Goal: Task Accomplishment & Management: Complete application form

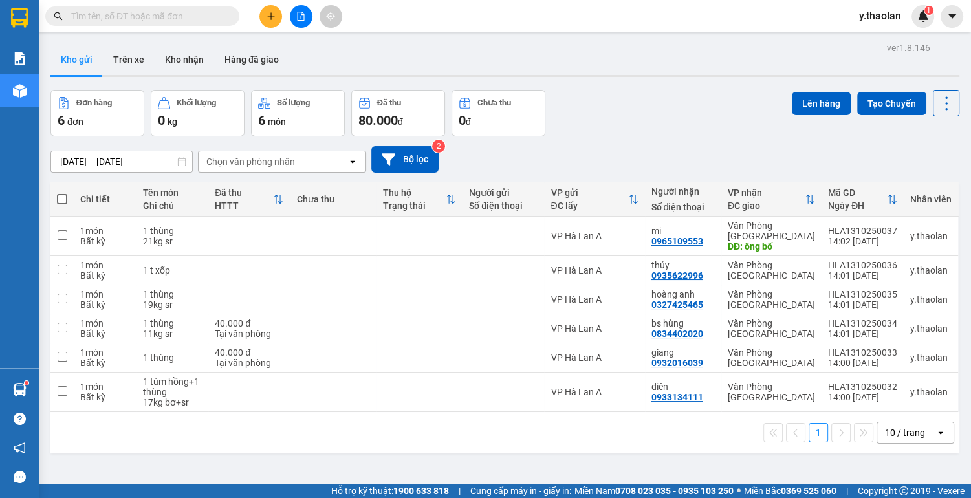
click at [267, 15] on icon "plus" at bounding box center [270, 16] width 9 height 9
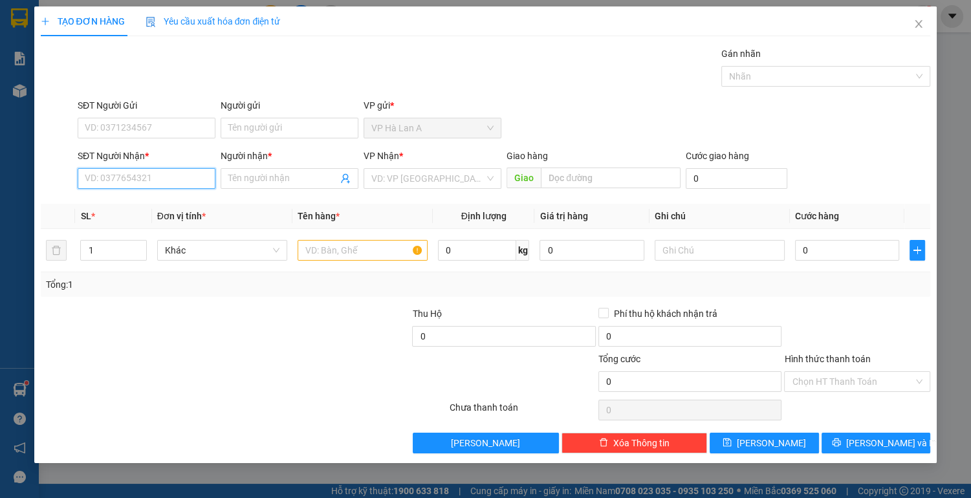
click at [104, 175] on input "SĐT Người Nhận *" at bounding box center [147, 178] width 138 height 21
drag, startPoint x: 173, startPoint y: 204, endPoint x: 307, endPoint y: 238, distance: 138.7
click at [173, 204] on div "0782742994 - khâm" at bounding box center [146, 204] width 122 height 14
type input "0782742994"
type input "khâm"
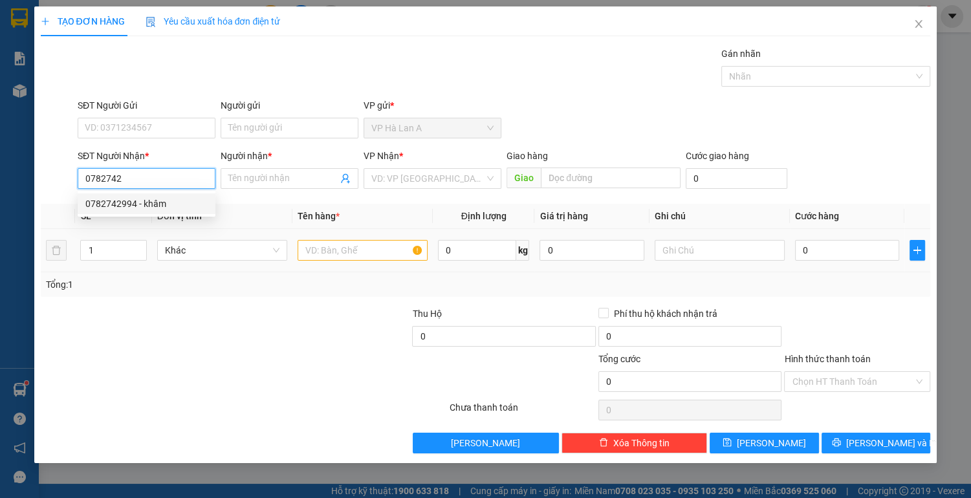
type input "cầu ô bố"
type input "0782742994"
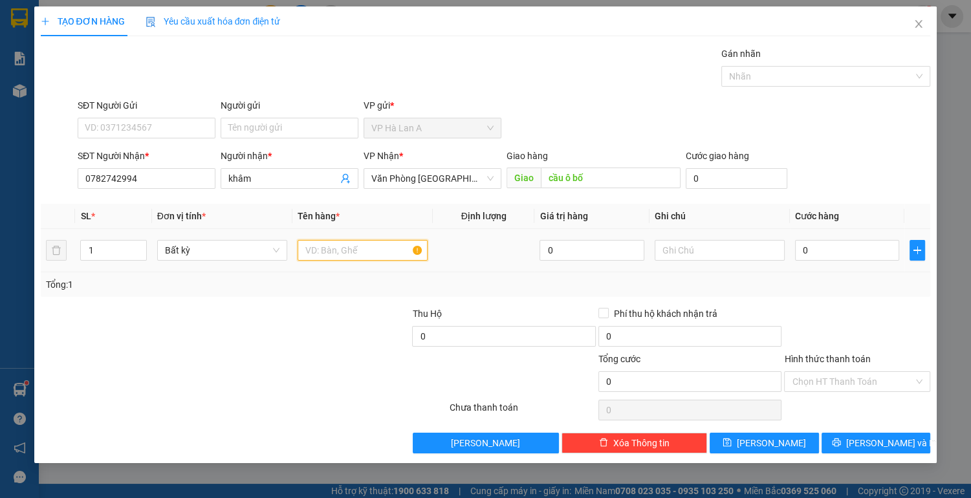
click at [381, 255] on input "text" at bounding box center [363, 250] width 130 height 21
type input "1 bao xanh"
click at [697, 248] on input "text" at bounding box center [720, 250] width 130 height 21
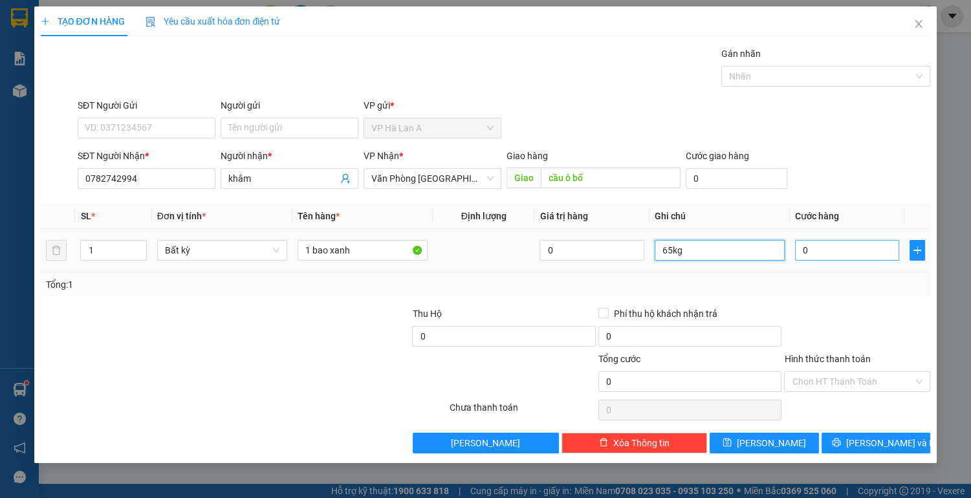
type input "65kg"
click at [869, 257] on input "0" at bounding box center [847, 250] width 105 height 21
type input "1"
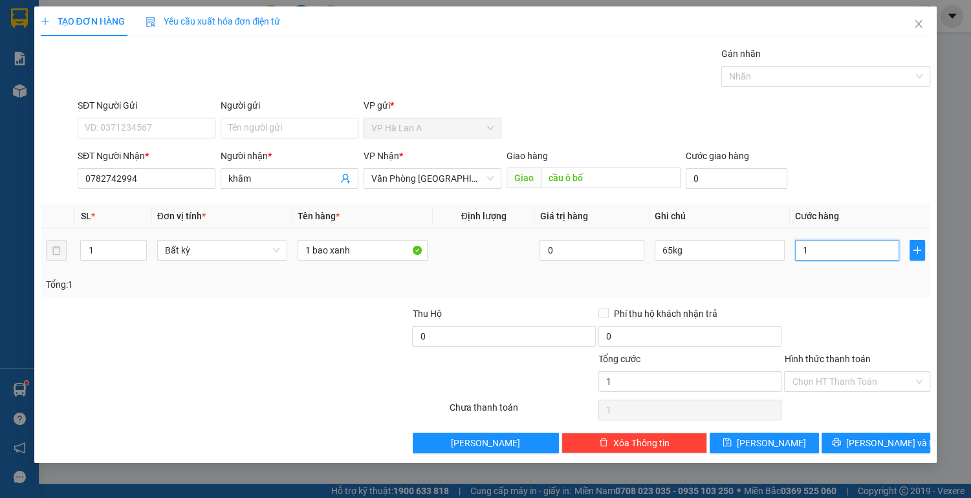
type input "17"
type input "170"
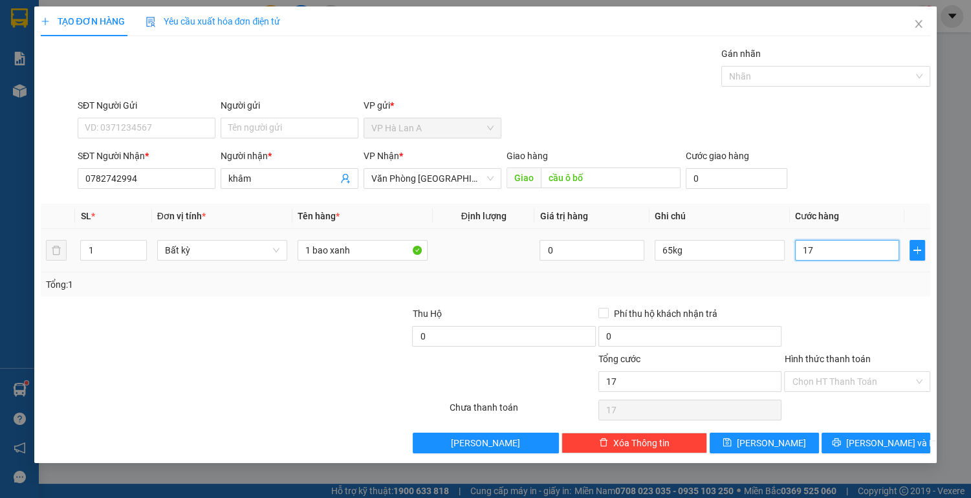
type input "170"
type input "170.000"
click at [845, 384] on input "Hình thức thanh toán" at bounding box center [853, 381] width 122 height 19
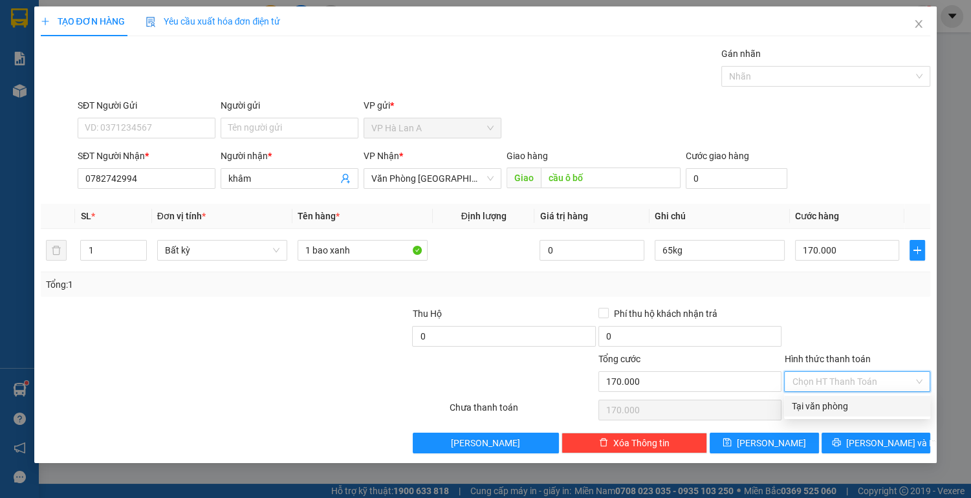
click at [832, 411] on div "Tại văn phòng" at bounding box center [857, 406] width 131 height 14
type input "0"
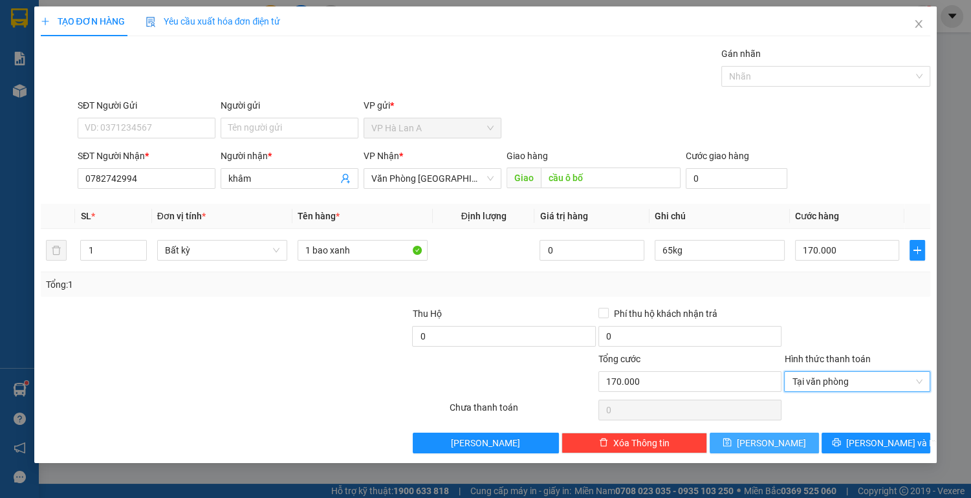
click at [731, 444] on icon "save" at bounding box center [726, 442] width 9 height 9
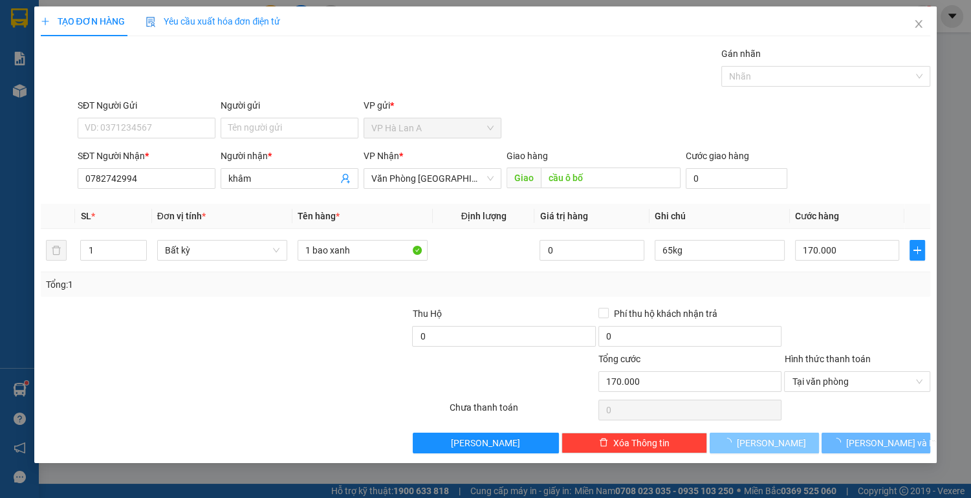
type input "0"
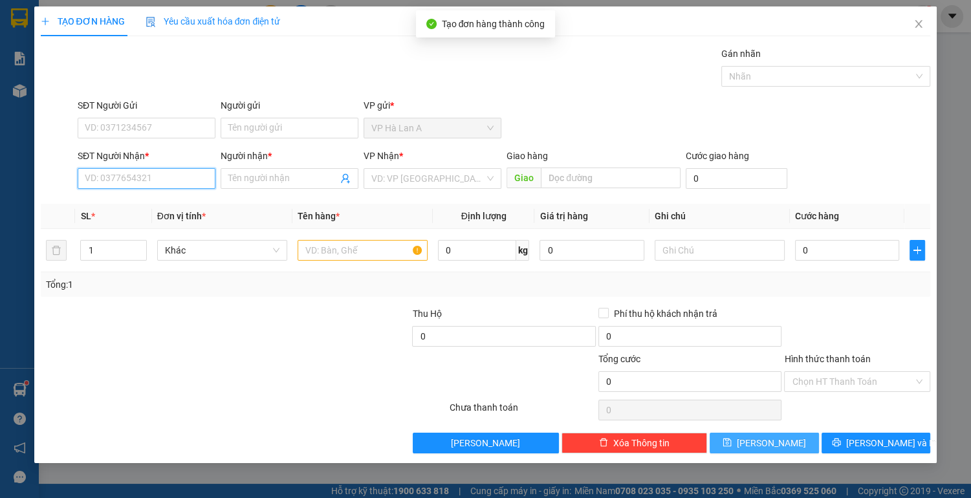
click at [181, 177] on input "SĐT Người Nhận *" at bounding box center [147, 178] width 138 height 21
click at [155, 200] on div "0947633603 - anh" at bounding box center [146, 204] width 122 height 14
type input "0947633603"
type input "anh"
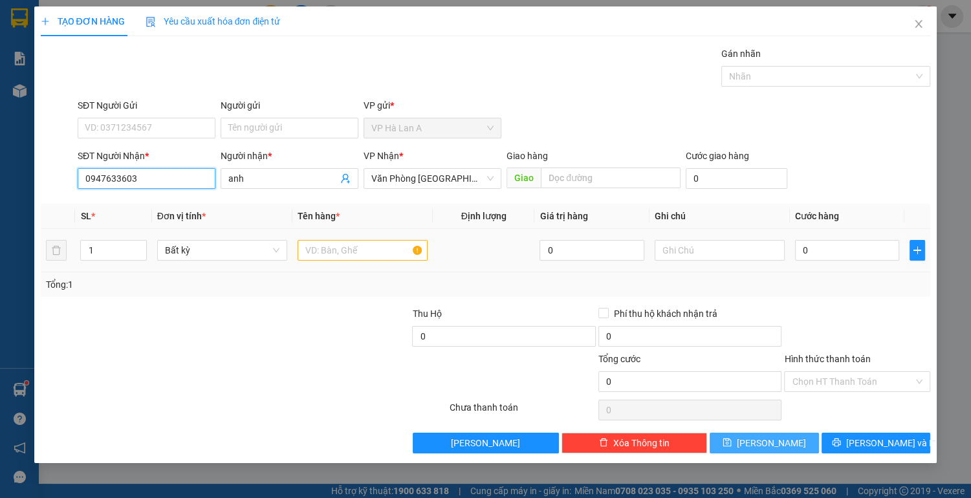
type input "0947633603"
click at [361, 251] on input "text" at bounding box center [363, 250] width 130 height 21
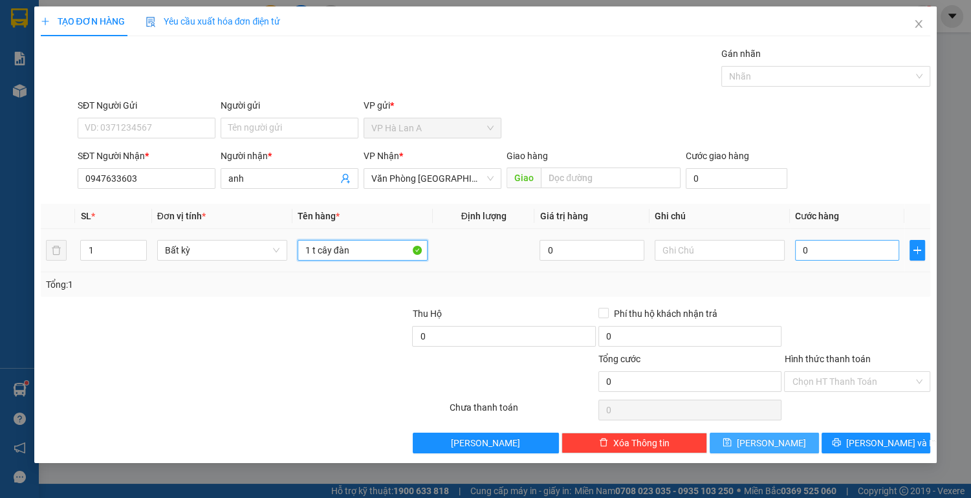
type input "1 t cây đàn"
click at [839, 249] on input "0" at bounding box center [847, 250] width 105 height 21
type input "1"
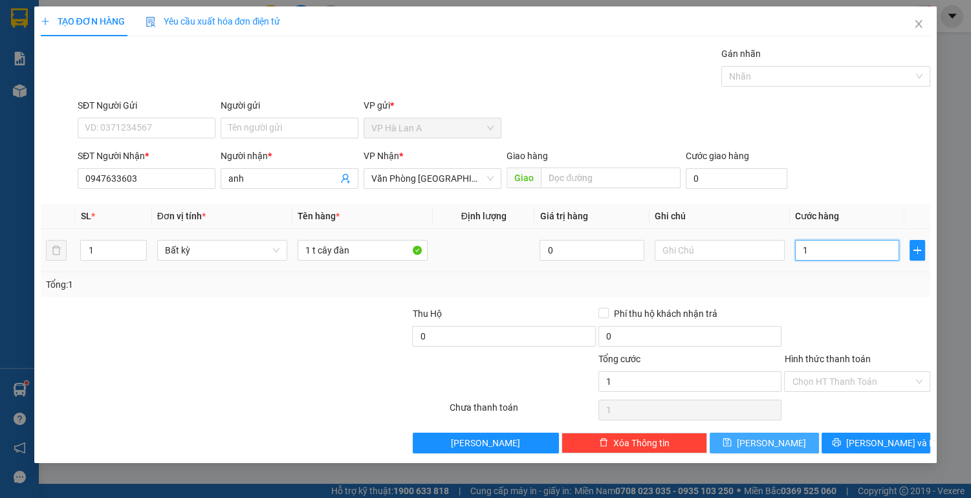
type input "10"
type input "100"
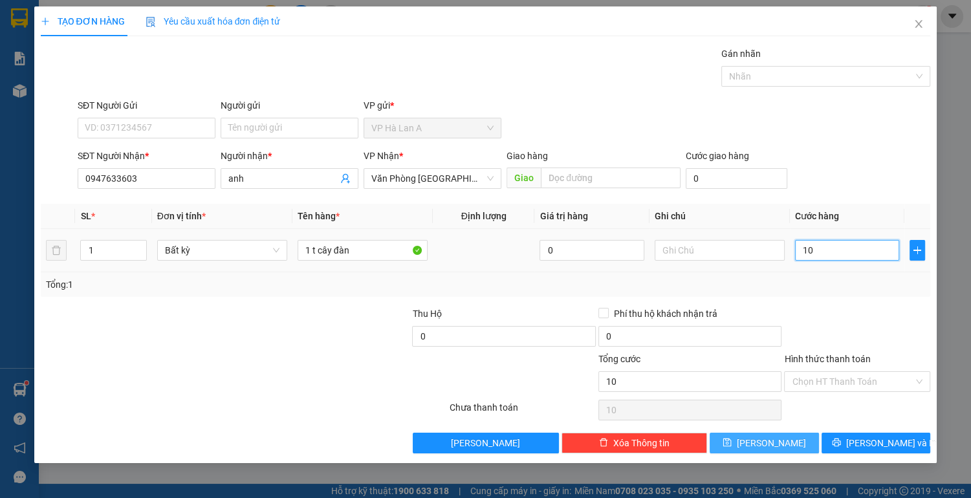
type input "100"
type input "100.000"
click at [836, 379] on input "Hình thức thanh toán" at bounding box center [853, 381] width 122 height 19
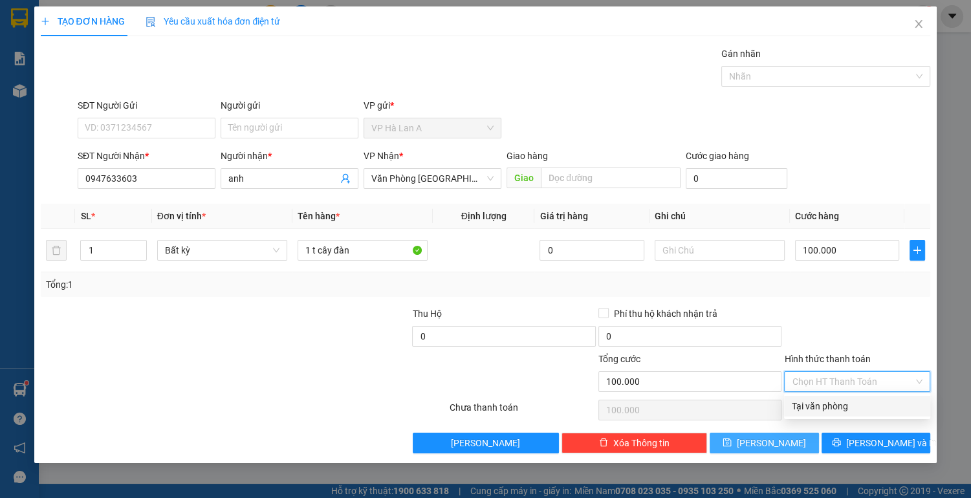
drag, startPoint x: 814, startPoint y: 398, endPoint x: 807, endPoint y: 411, distance: 15.0
click at [814, 400] on div "Tại văn phòng" at bounding box center [857, 406] width 146 height 21
type input "0"
click at [766, 451] on button "[PERSON_NAME]" at bounding box center [763, 443] width 109 height 21
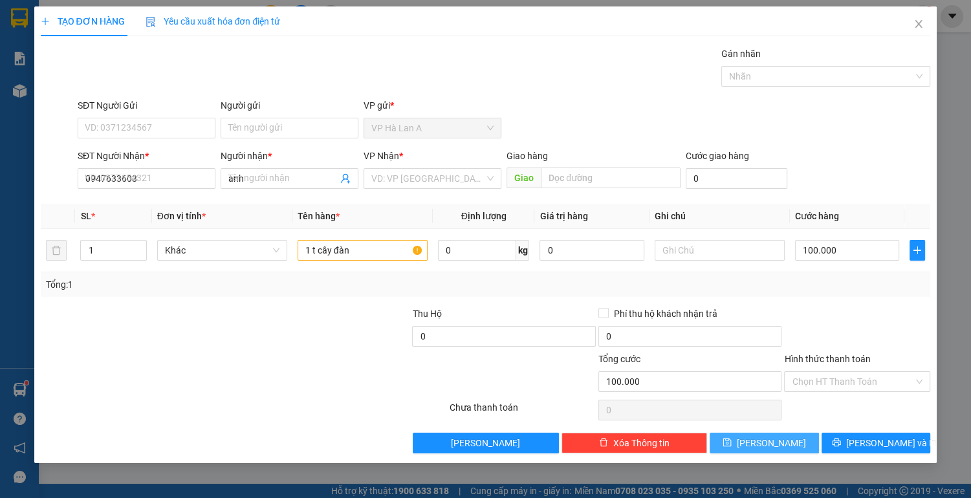
type input "0"
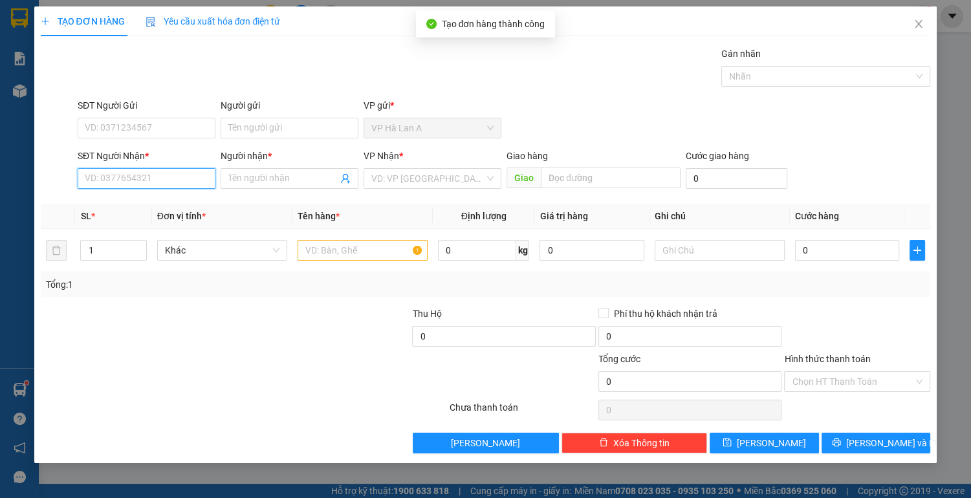
click at [168, 188] on input "SĐT Người Nhận *" at bounding box center [147, 178] width 138 height 21
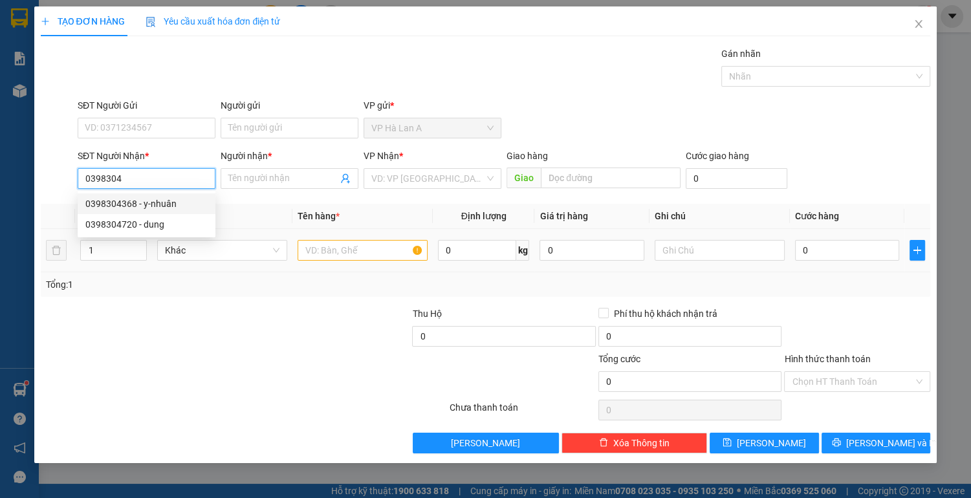
drag, startPoint x: 170, startPoint y: 204, endPoint x: 308, endPoint y: 228, distance: 139.9
click at [184, 205] on div "0398304368 - y-nhuân" at bounding box center [146, 204] width 122 height 14
type input "0398304368"
type input "y-nhuân"
type input "0398304368"
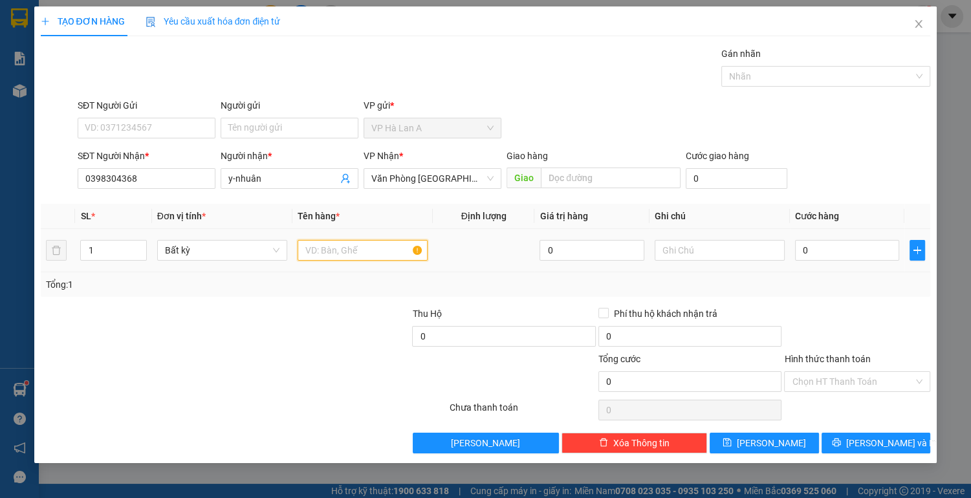
click at [349, 246] on input "text" at bounding box center [363, 250] width 130 height 21
type input "1 túm"
click at [706, 260] on div at bounding box center [720, 250] width 130 height 26
click at [696, 255] on input "text" at bounding box center [720, 250] width 130 height 21
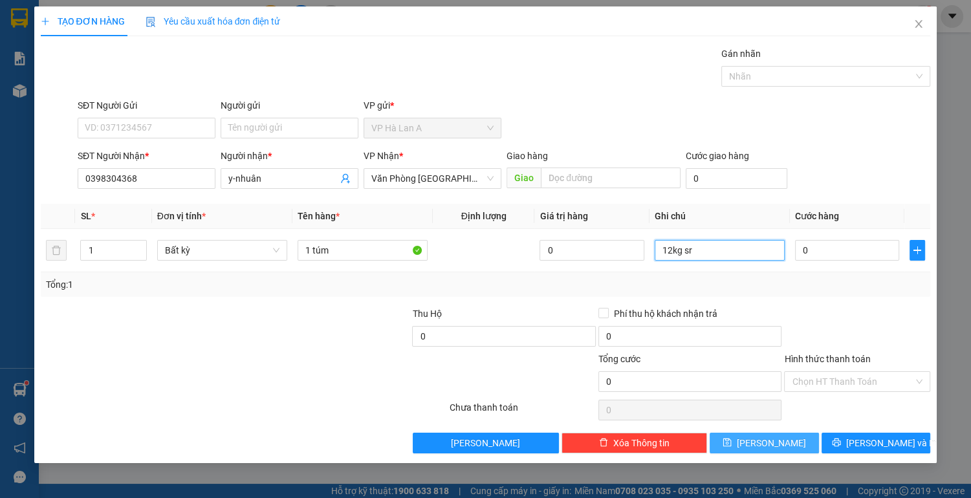
type input "12kg sr"
click at [770, 449] on button "[PERSON_NAME]" at bounding box center [763, 443] width 109 height 21
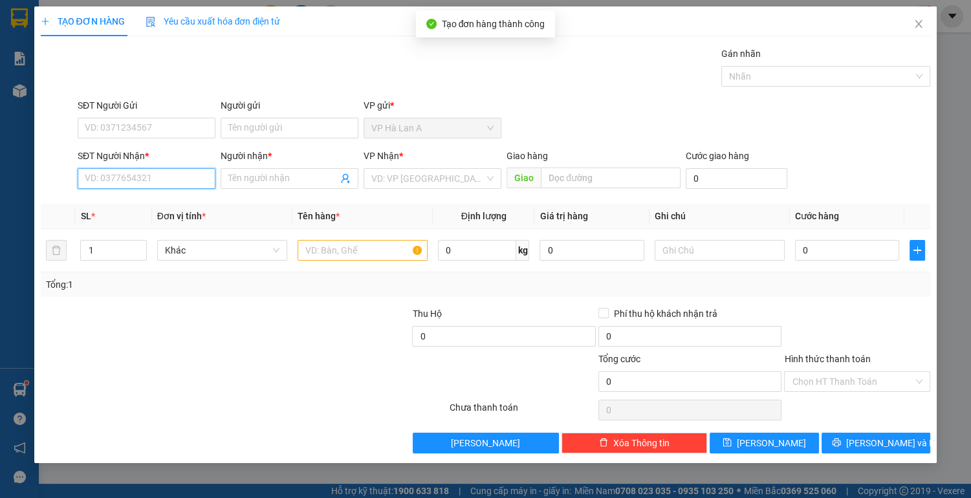
click at [138, 185] on input "SĐT Người Nhận *" at bounding box center [147, 178] width 138 height 21
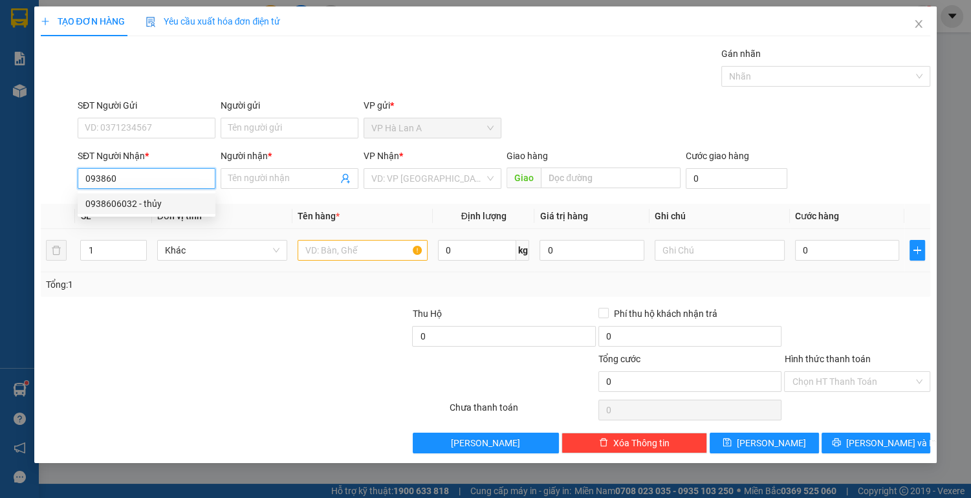
drag, startPoint x: 140, startPoint y: 204, endPoint x: 332, endPoint y: 234, distance: 194.4
click at [145, 204] on div "0938606032 - thủy" at bounding box center [146, 204] width 122 height 14
type input "0938606032"
type input "thủy"
type input "0938606032"
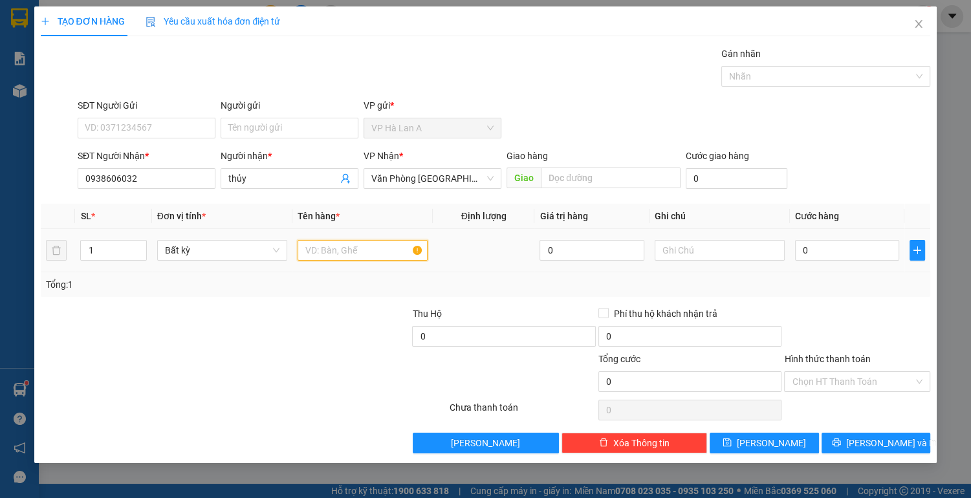
click at [354, 243] on input "text" at bounding box center [363, 250] width 130 height 21
type input "1 thùng"
click at [675, 254] on input "text" at bounding box center [720, 250] width 130 height 21
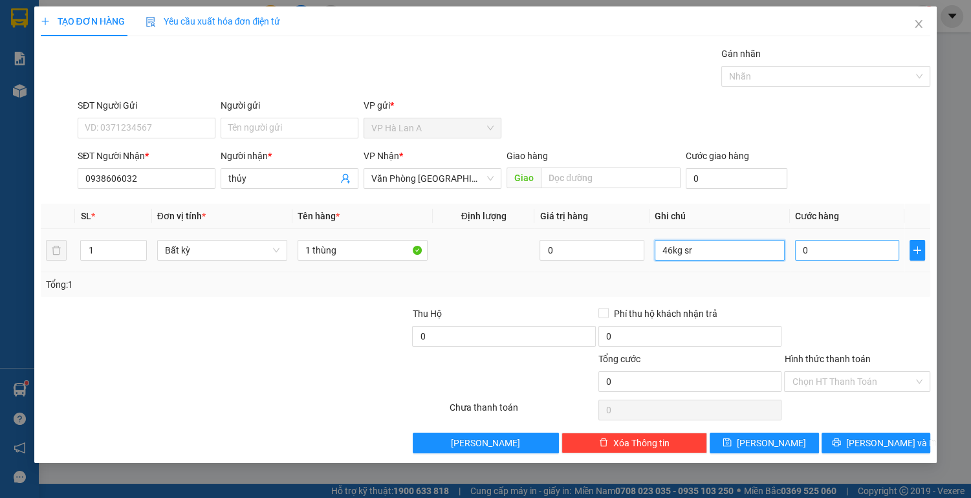
type input "46kg sr"
click at [841, 259] on input "0" at bounding box center [847, 250] width 105 height 21
type input "1"
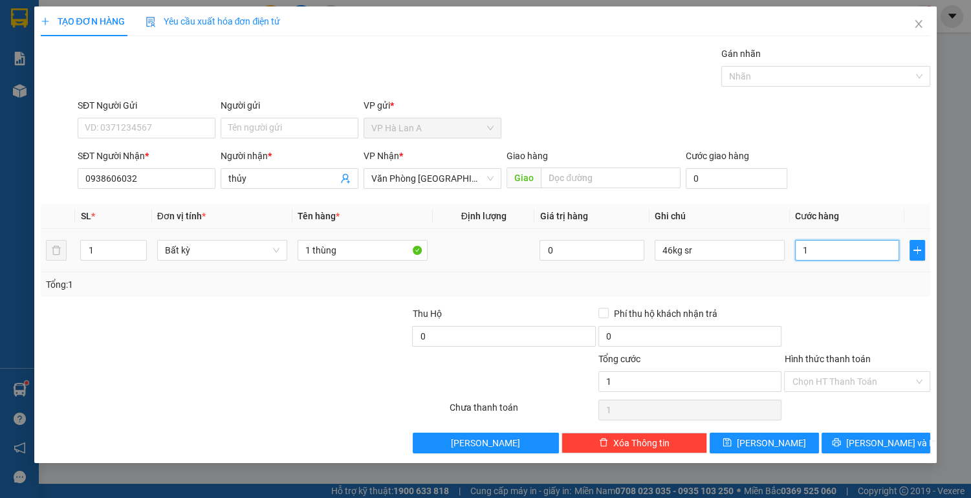
type input "12"
type input "120"
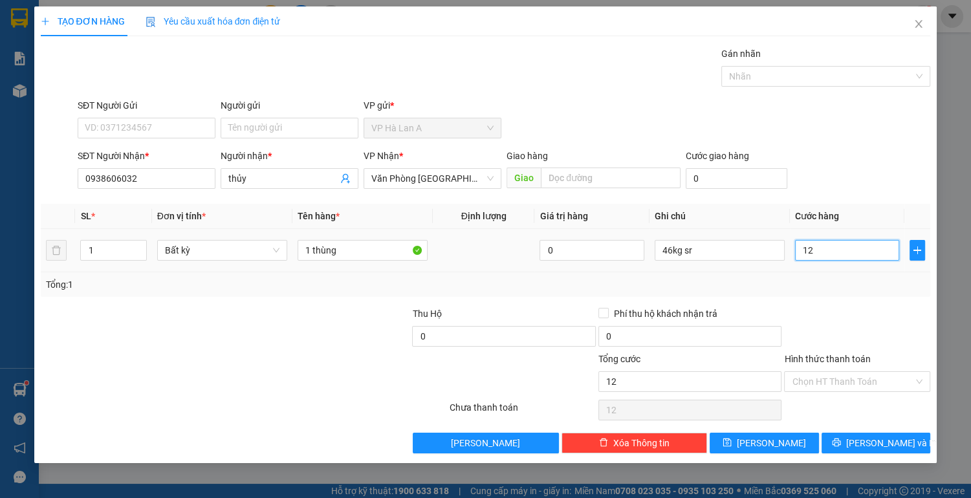
type input "120"
type input "120.000"
click at [807, 387] on input "Hình thức thanh toán" at bounding box center [853, 381] width 122 height 19
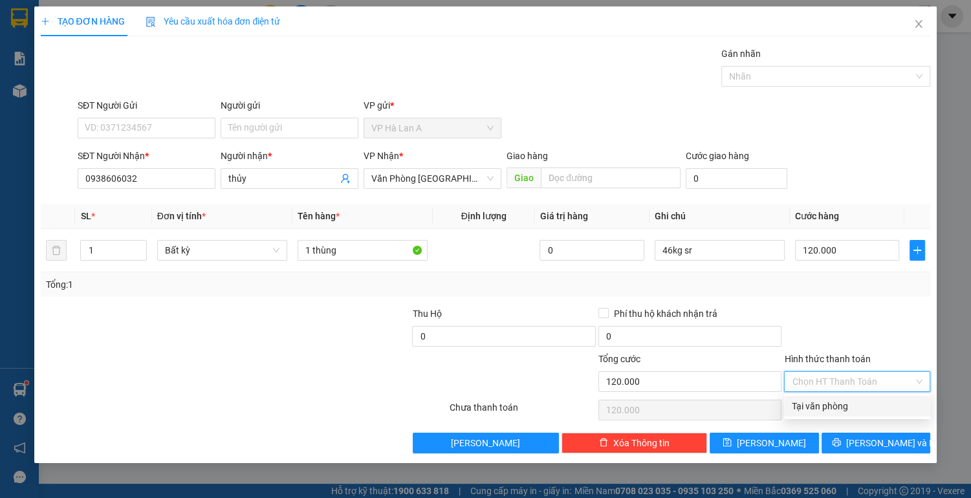
drag, startPoint x: 807, startPoint y: 411, endPoint x: 797, endPoint y: 419, distance: 13.3
click at [807, 411] on div "Tại văn phòng" at bounding box center [857, 406] width 131 height 14
type input "0"
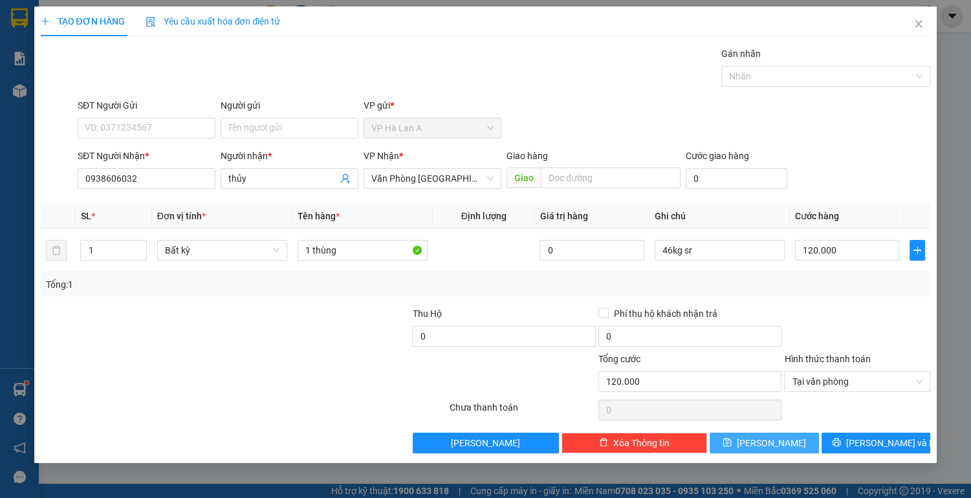
click at [784, 442] on button "[PERSON_NAME]" at bounding box center [763, 443] width 109 height 21
type input "0"
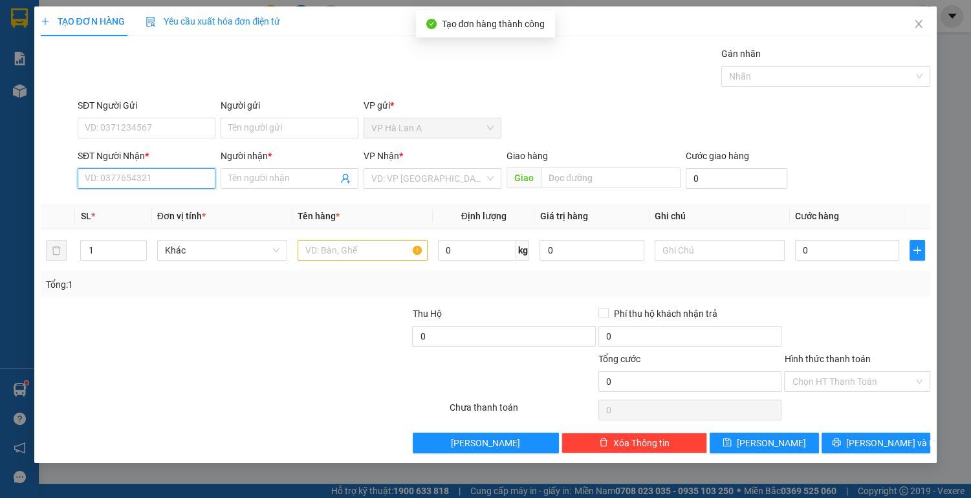
click at [149, 182] on input "SĐT Người Nhận *" at bounding box center [147, 178] width 138 height 21
click at [147, 199] on div "0909138985 - nghiêm" at bounding box center [146, 204] width 122 height 14
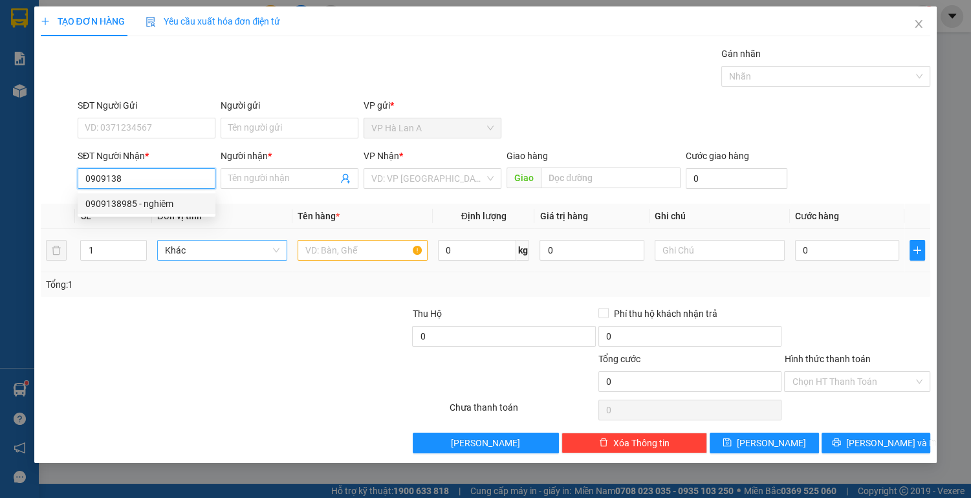
type input "0909138985"
type input "nghiêm"
type input "0909138985"
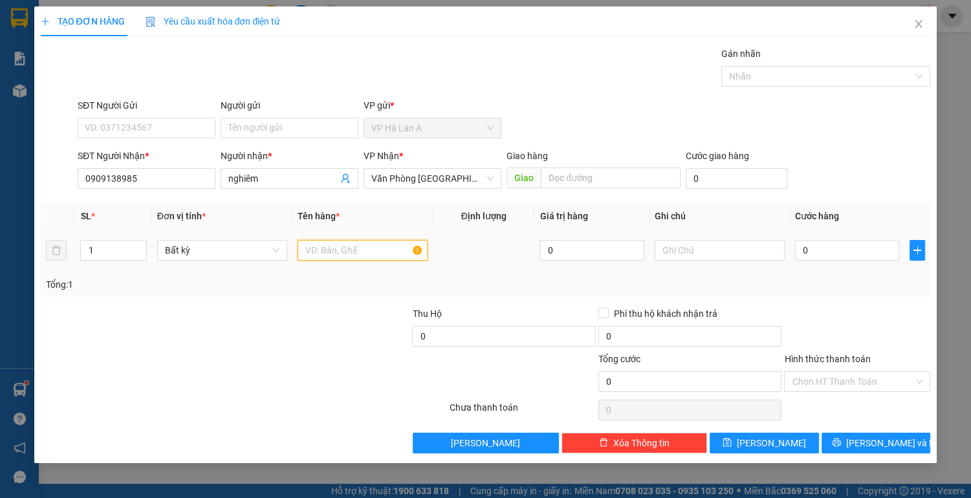
click at [348, 248] on input "text" at bounding box center [363, 250] width 130 height 21
type input "3 thùng"
click at [692, 254] on input "text" at bounding box center [720, 250] width 130 height 21
type input "43kg sr"
click at [850, 261] on div "0" at bounding box center [847, 250] width 105 height 26
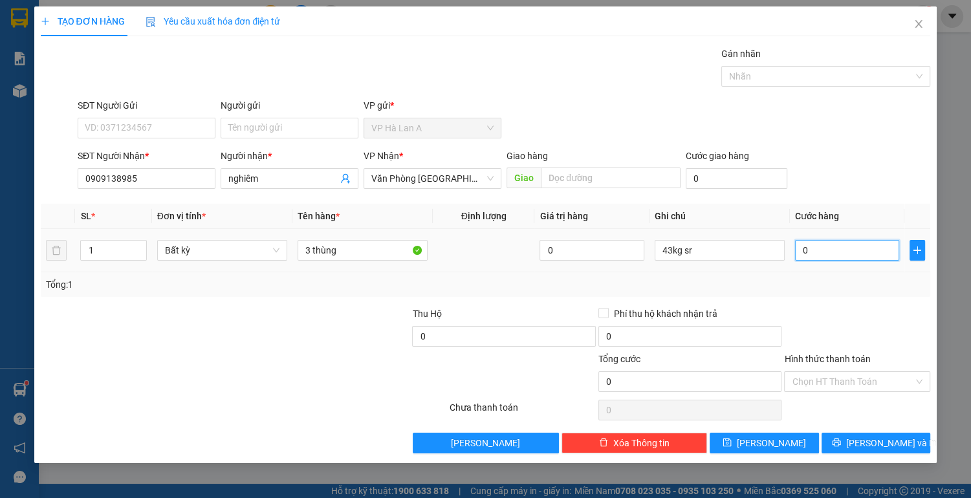
click at [832, 255] on input "0" at bounding box center [847, 250] width 105 height 21
type input "1"
type input "12"
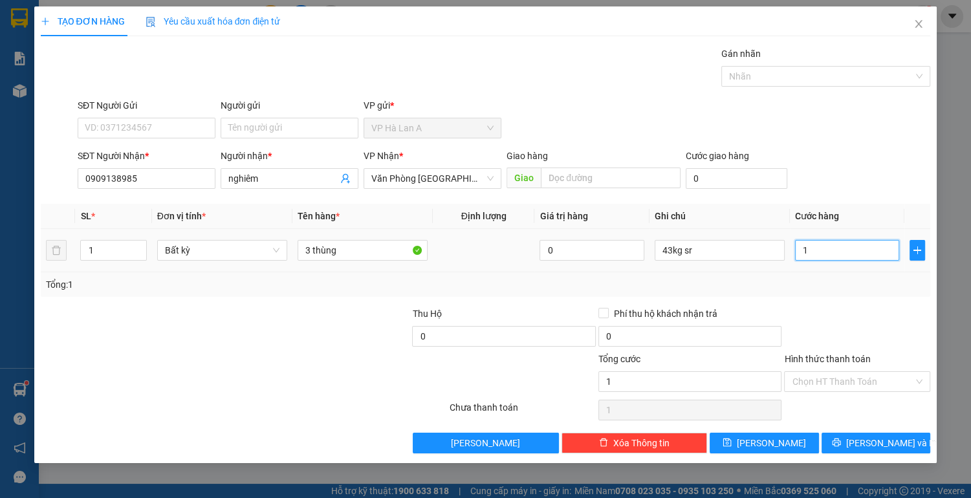
type input "12"
type input "120"
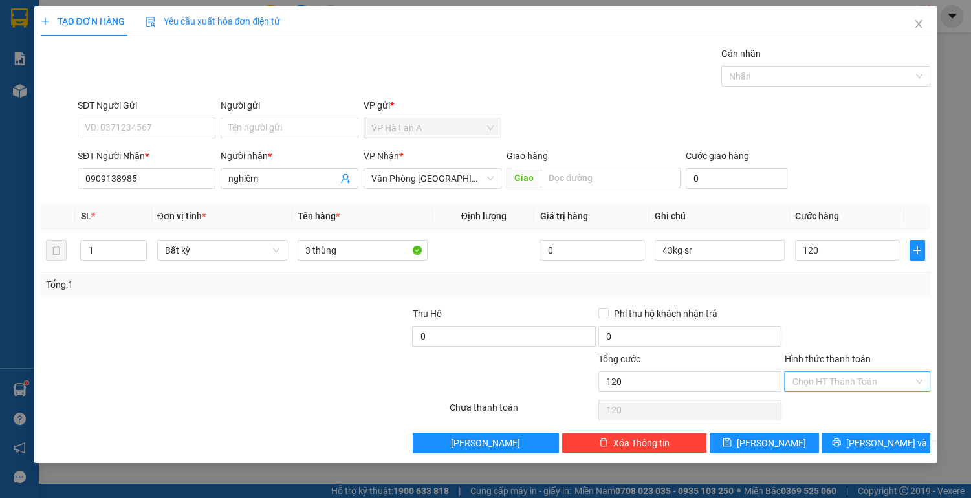
type input "120.000"
drag, startPoint x: 823, startPoint y: 372, endPoint x: 825, endPoint y: 393, distance: 21.5
click at [823, 373] on input "Hình thức thanh toán" at bounding box center [853, 381] width 122 height 19
click at [823, 404] on div "Tại văn phòng" at bounding box center [857, 406] width 131 height 14
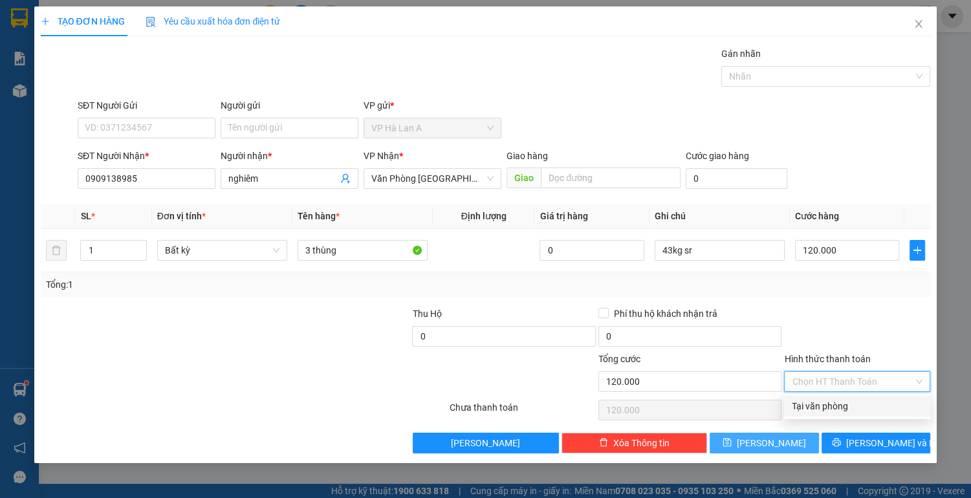
type input "0"
click at [771, 441] on span "[PERSON_NAME]" at bounding box center [771, 443] width 69 height 14
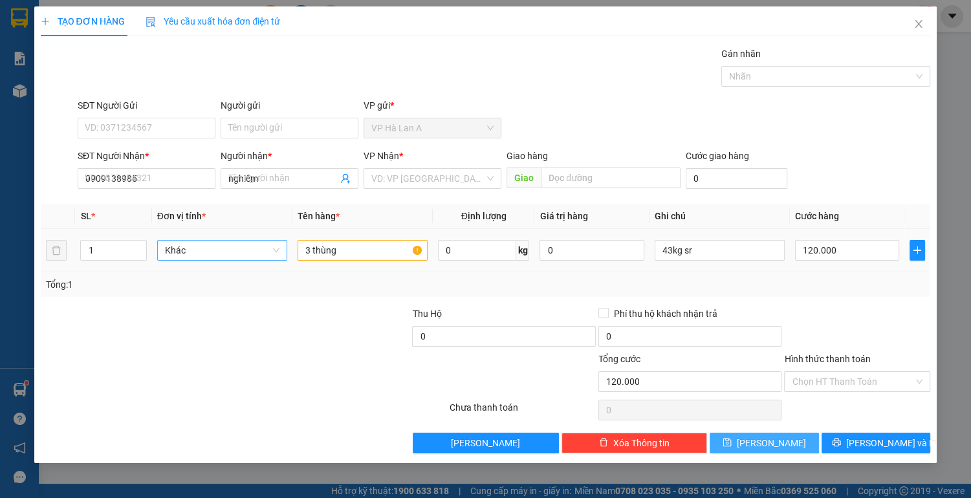
type input "0"
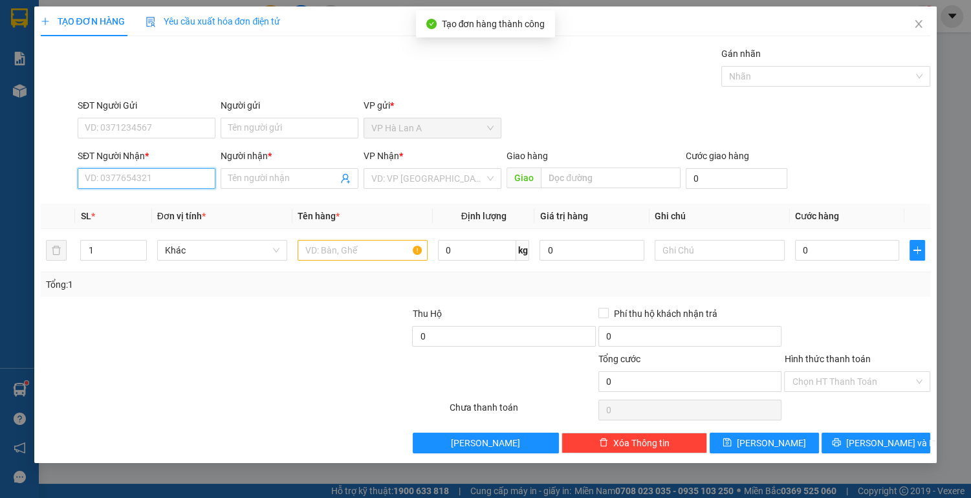
click at [150, 180] on input "SĐT Người Nhận *" at bounding box center [147, 178] width 138 height 21
type input "0907170257"
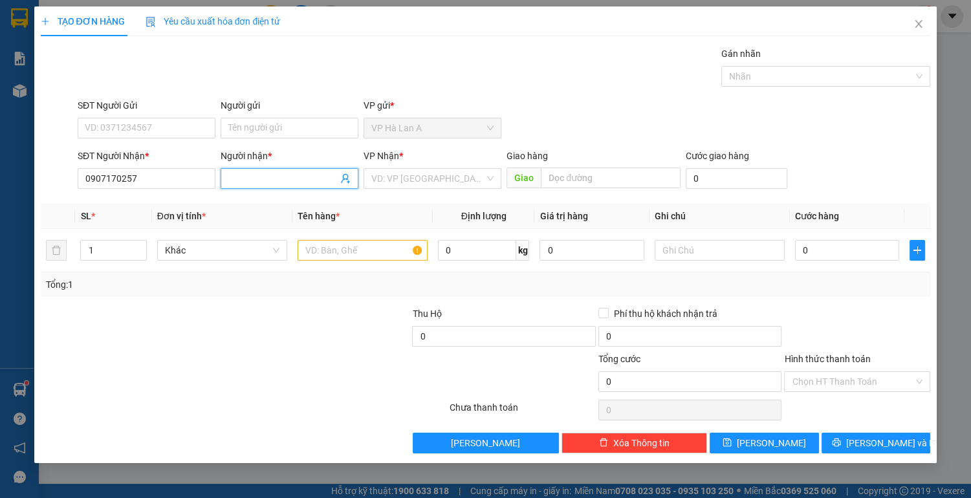
click at [244, 178] on input "Người nhận *" at bounding box center [282, 178] width 109 height 14
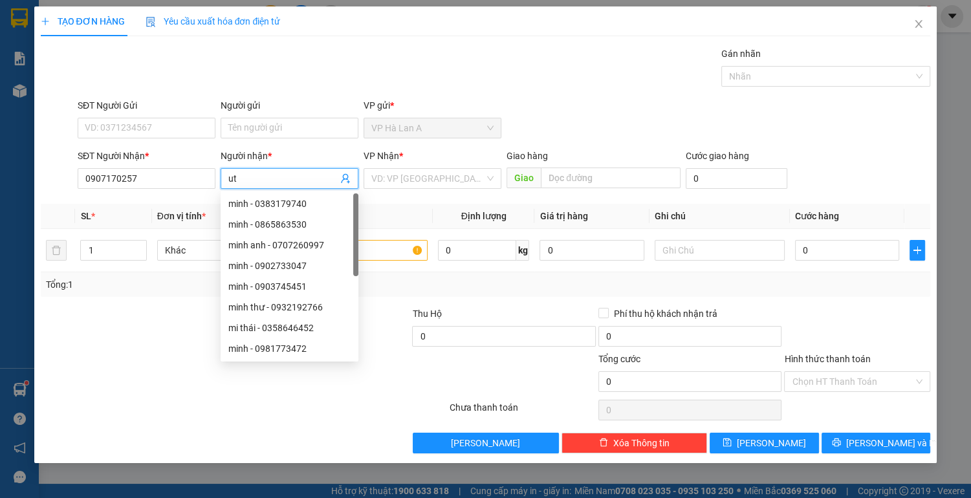
type input "u"
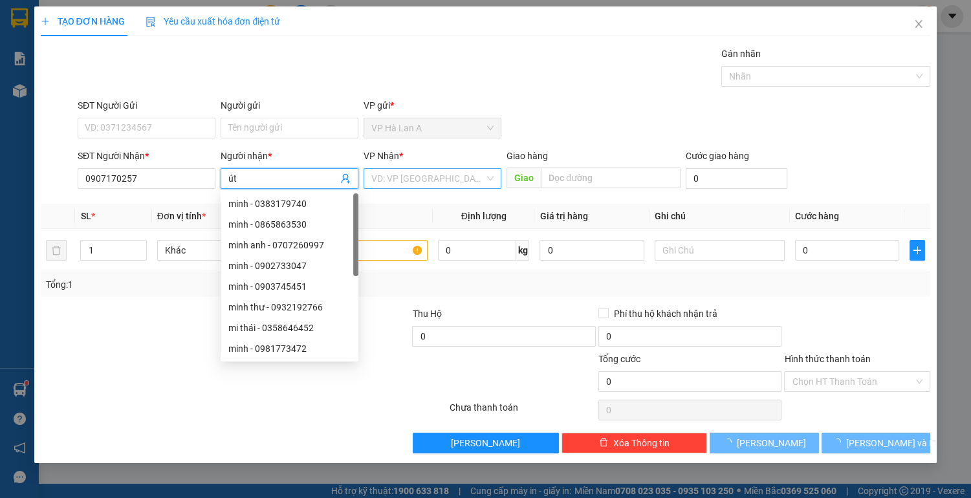
type input "út"
click at [460, 177] on input "search" at bounding box center [427, 178] width 113 height 19
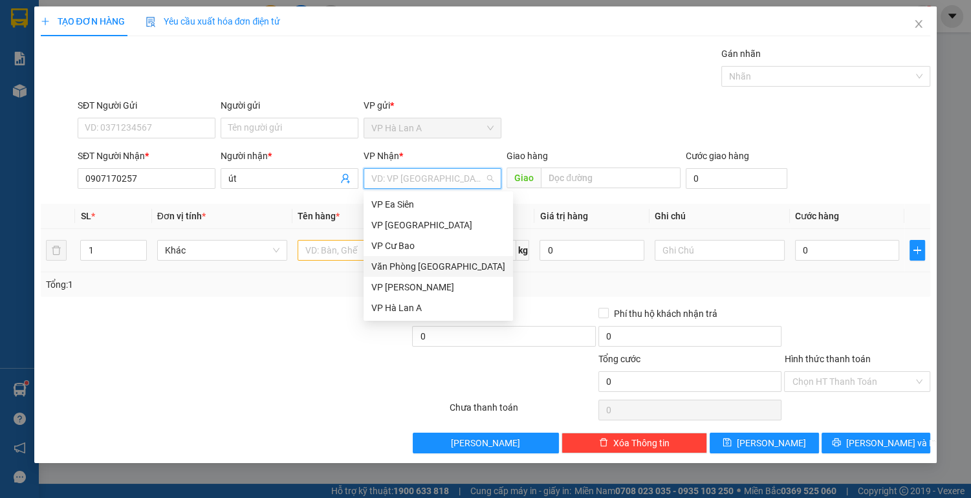
drag, startPoint x: 450, startPoint y: 261, endPoint x: 329, endPoint y: 250, distance: 122.1
click at [450, 261] on div "Văn Phòng [GEOGRAPHIC_DATA]" at bounding box center [438, 266] width 134 height 14
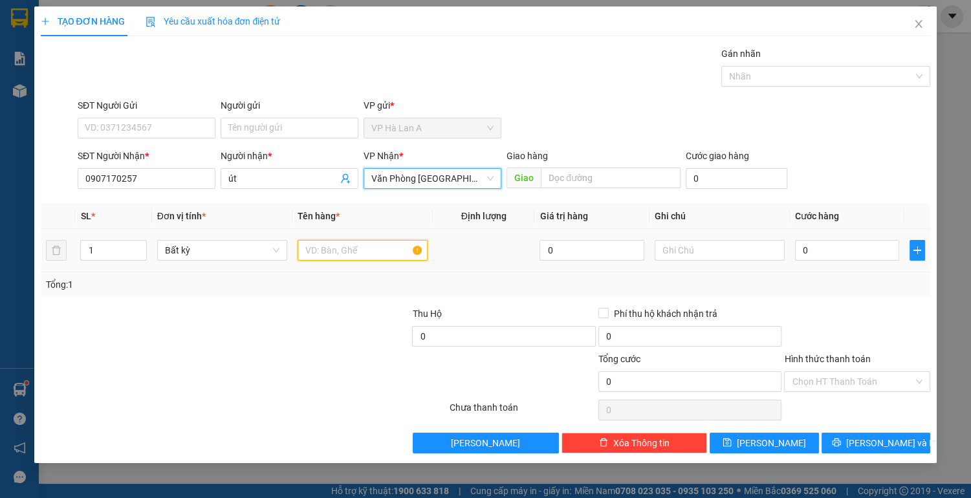
click at [330, 245] on input "text" at bounding box center [363, 250] width 130 height 21
type input "2 cục sắt"
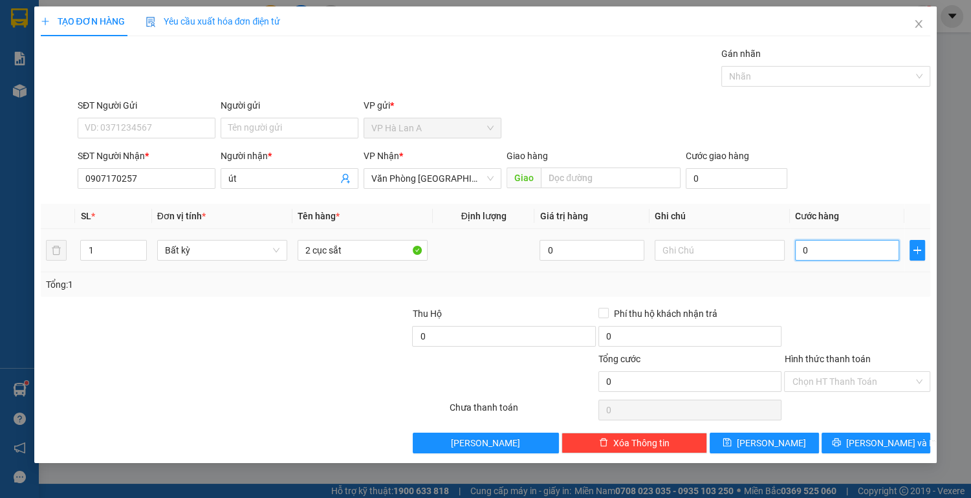
click at [809, 250] on input "0" at bounding box center [847, 250] width 105 height 21
type input "2"
type input "20"
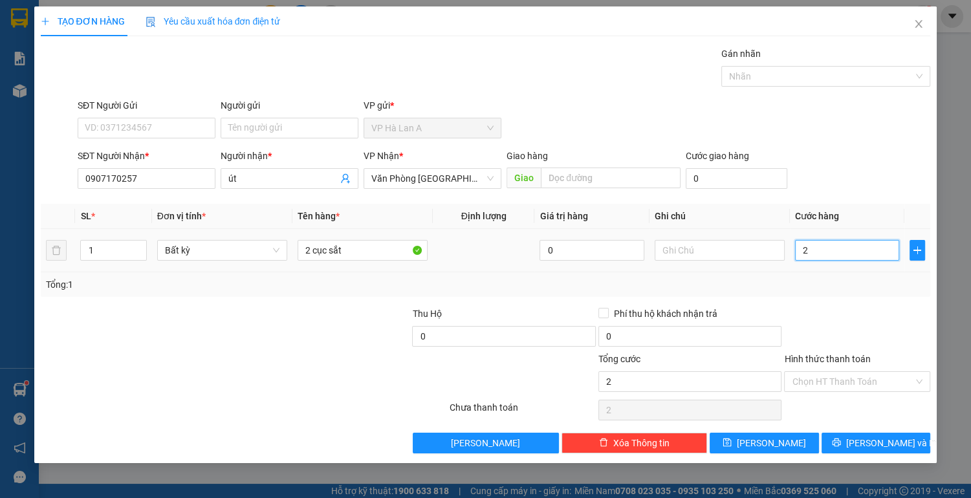
type input "20"
type input "200"
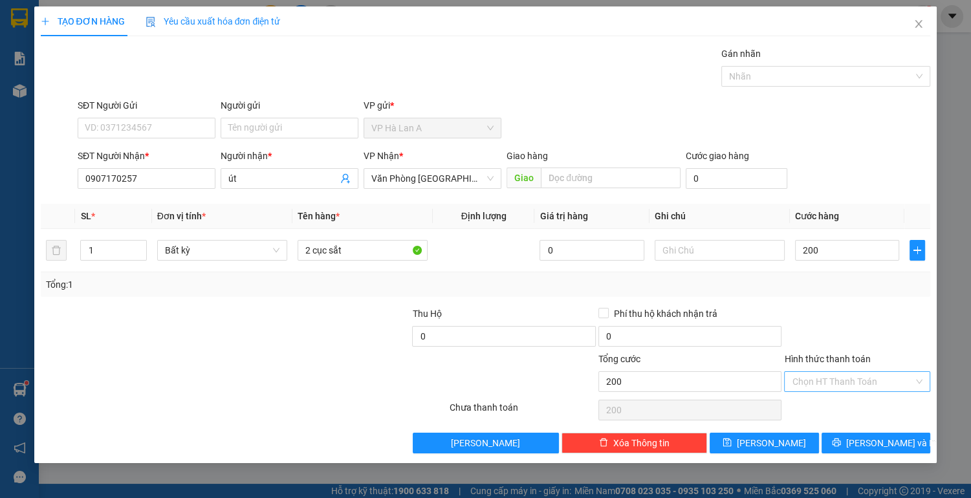
type input "200.000"
click at [822, 378] on input "Hình thức thanh toán" at bounding box center [853, 381] width 122 height 19
click at [807, 402] on div "Tại văn phòng" at bounding box center [857, 406] width 131 height 14
type input "0"
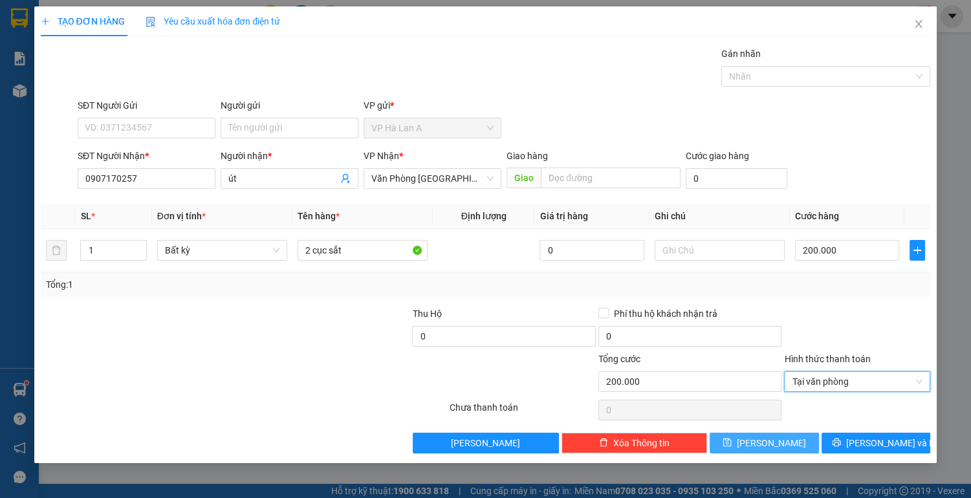
drag, startPoint x: 779, startPoint y: 439, endPoint x: 742, endPoint y: 426, distance: 38.7
click at [777, 438] on button "[PERSON_NAME]" at bounding box center [763, 443] width 109 height 21
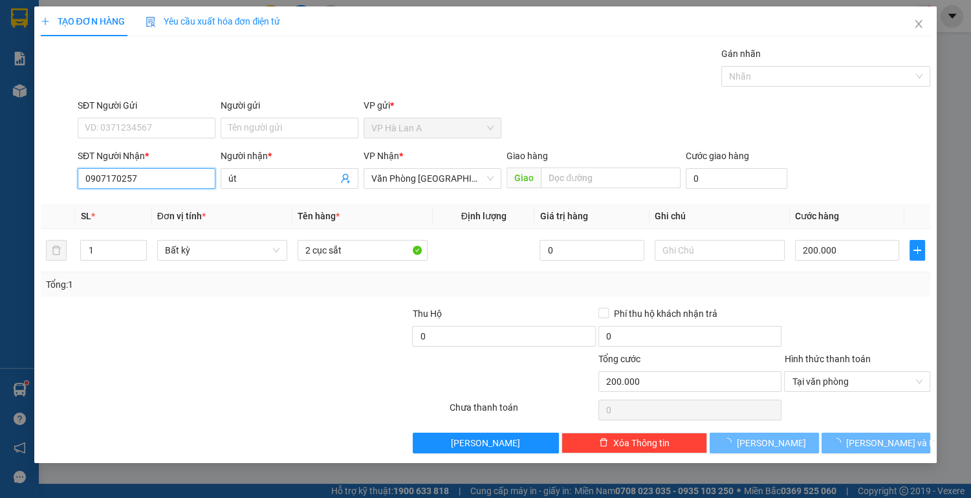
click at [153, 181] on input "0907170257" at bounding box center [147, 178] width 138 height 21
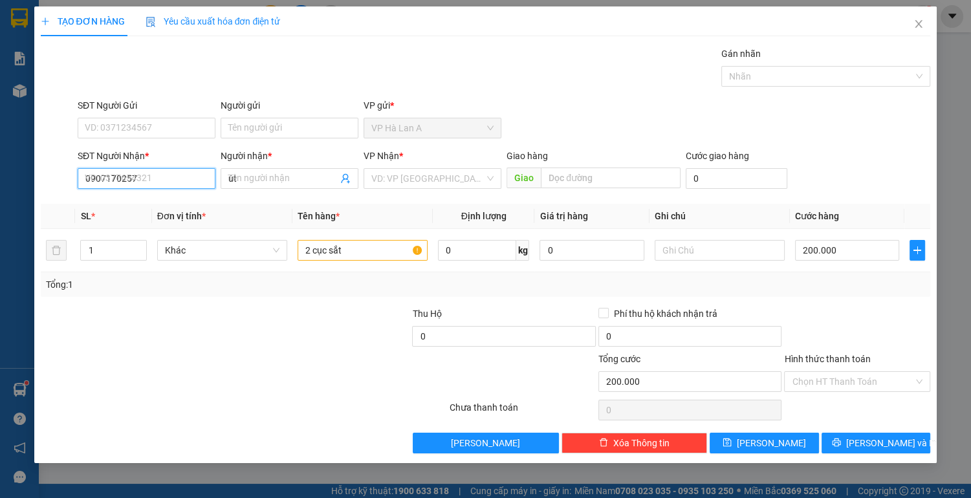
type input "0"
click at [171, 198] on div "0354945541 - sơn" at bounding box center [146, 204] width 122 height 14
type input "0354945541"
type input "sơn"
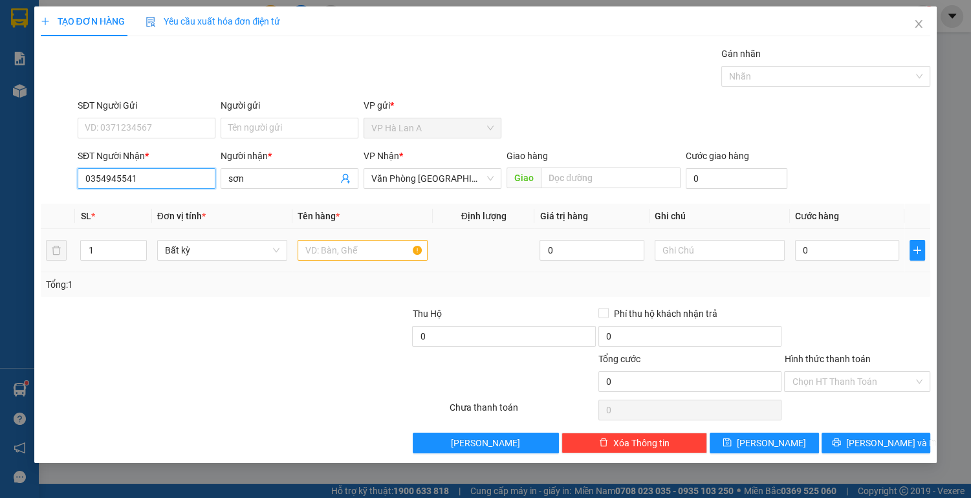
type input "0354945541"
click at [390, 244] on input "text" at bounding box center [363, 250] width 130 height 21
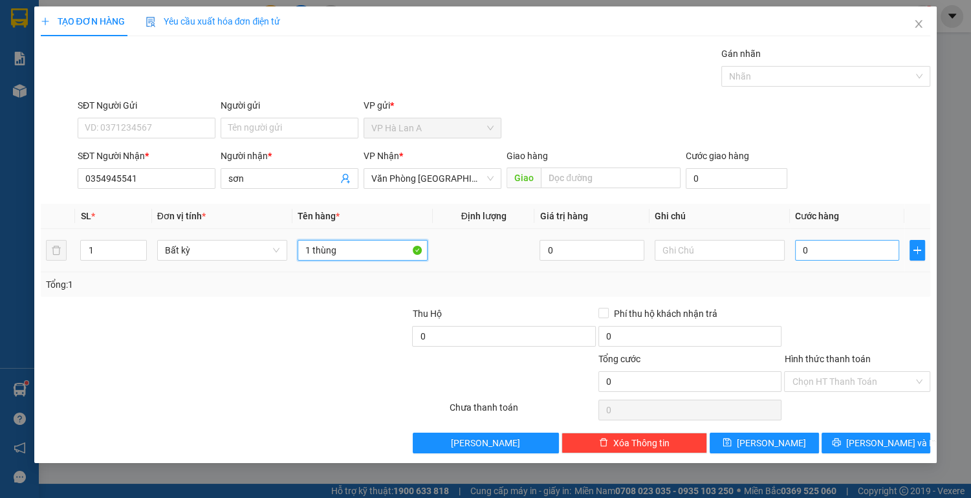
type input "1 thùng"
click at [839, 246] on input "0" at bounding box center [847, 250] width 105 height 21
type input "5"
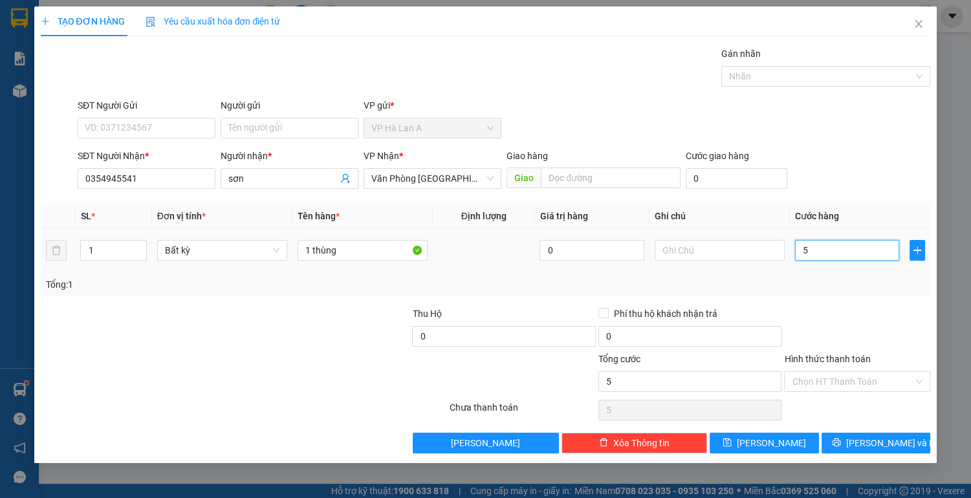
type input "50"
type input "50.000"
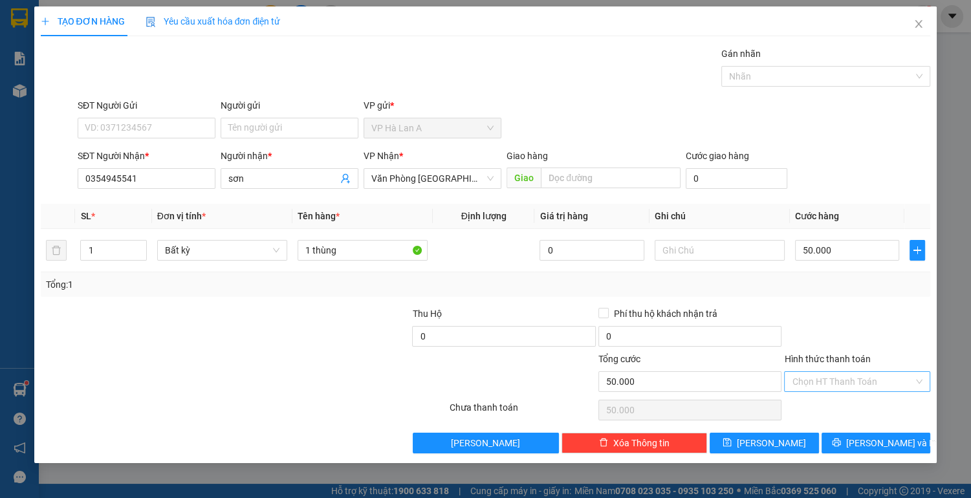
click at [844, 380] on input "Hình thức thanh toán" at bounding box center [853, 381] width 122 height 19
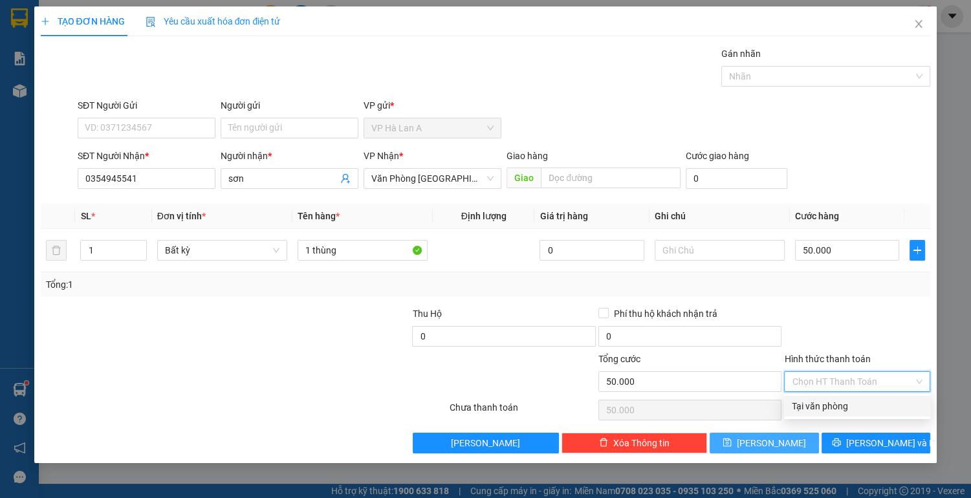
drag, startPoint x: 835, startPoint y: 406, endPoint x: 752, endPoint y: 445, distance: 91.7
click at [835, 407] on div "Tại văn phòng" at bounding box center [857, 406] width 131 height 14
type input "0"
drag, startPoint x: 754, startPoint y: 445, endPoint x: 722, endPoint y: 428, distance: 36.4
click at [731, 444] on icon "save" at bounding box center [726, 442] width 9 height 9
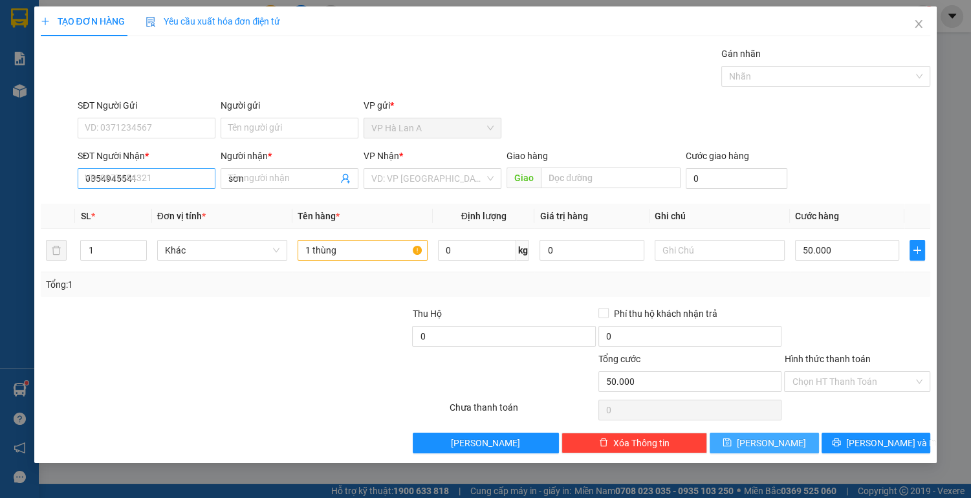
type input "0"
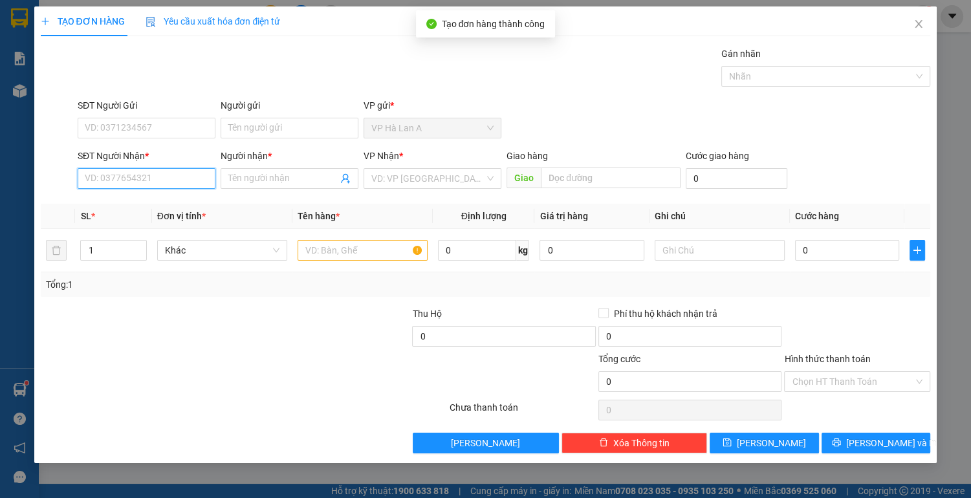
click at [171, 173] on input "SĐT Người Nhận *" at bounding box center [147, 178] width 138 height 21
click at [179, 205] on div "0976234290 - duyên" at bounding box center [146, 204] width 122 height 14
type input "0976234290"
type input "duyên"
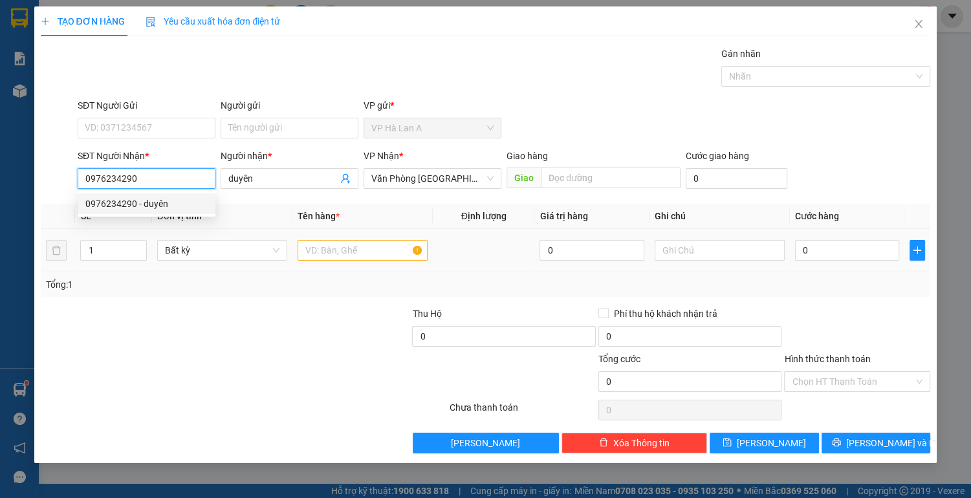
type input "0976234290"
click at [342, 253] on input "text" at bounding box center [363, 250] width 130 height 21
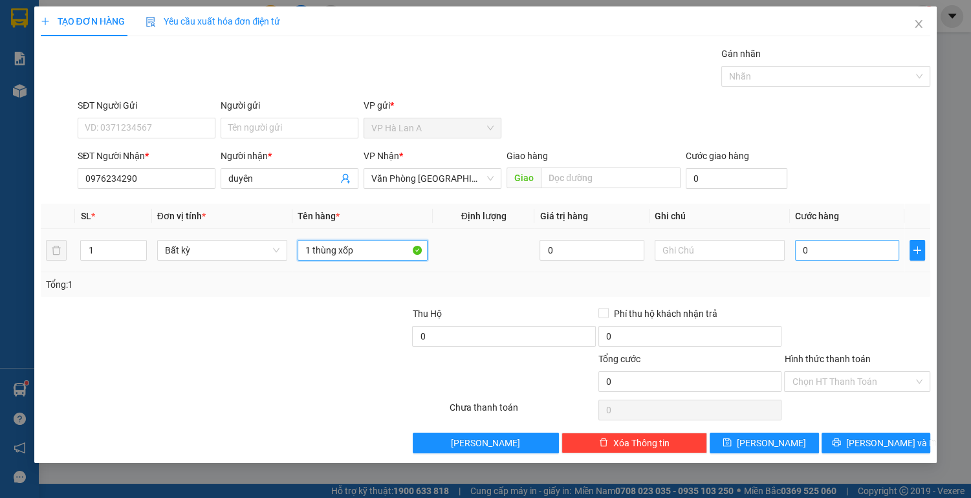
type input "1 thùng xốp"
click at [838, 254] on input "0" at bounding box center [847, 250] width 105 height 21
type input "7"
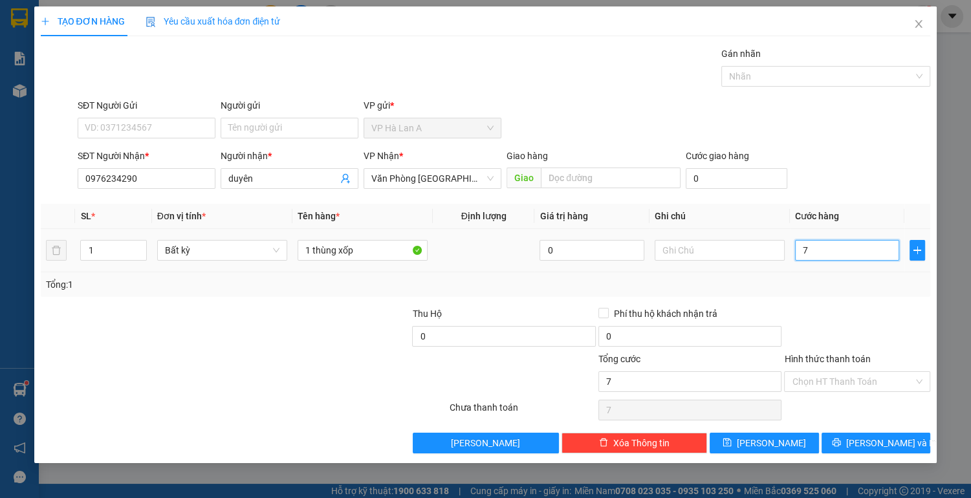
type input "70"
type input "70.000"
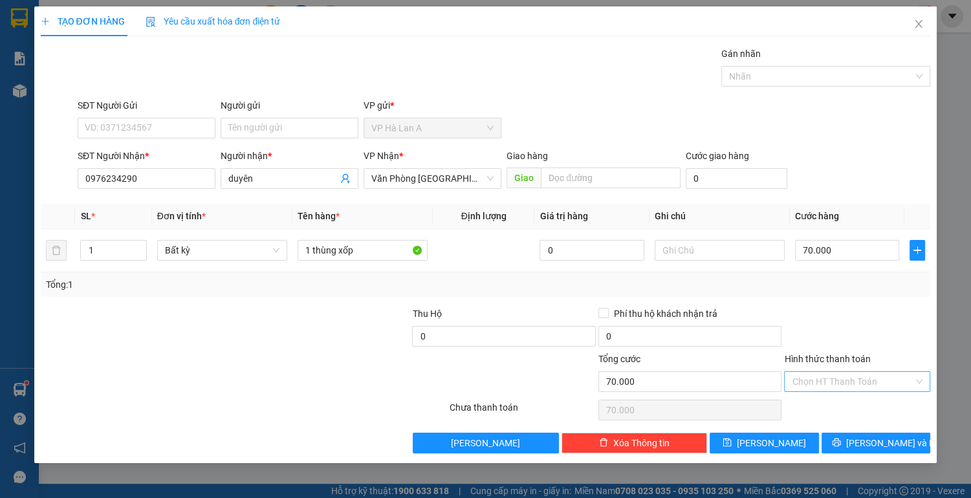
click at [809, 376] on input "Hình thức thanh toán" at bounding box center [853, 381] width 122 height 19
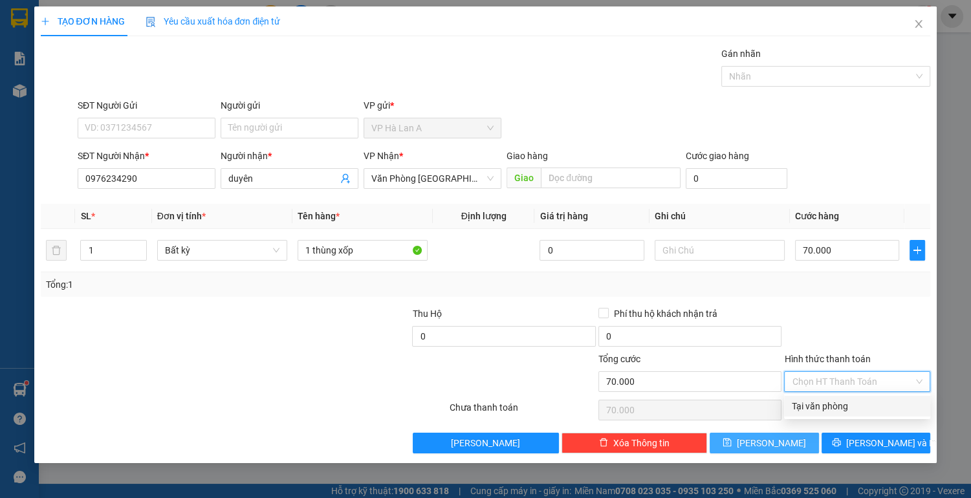
drag, startPoint x: 802, startPoint y: 402, endPoint x: 772, endPoint y: 432, distance: 42.5
click at [801, 406] on div "Tại văn phòng" at bounding box center [857, 406] width 131 height 14
type input "0"
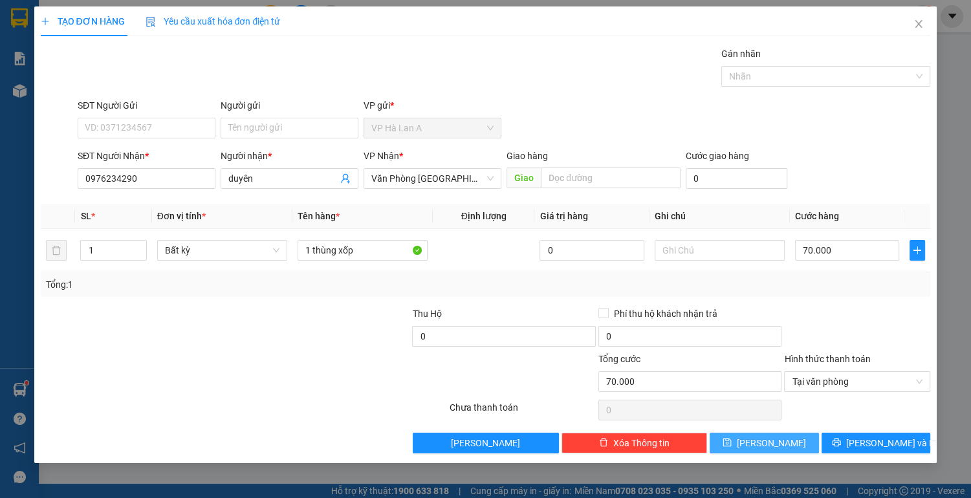
drag, startPoint x: 768, startPoint y: 445, endPoint x: 675, endPoint y: 403, distance: 101.6
click at [763, 441] on button "[PERSON_NAME]" at bounding box center [763, 443] width 109 height 21
type input "0"
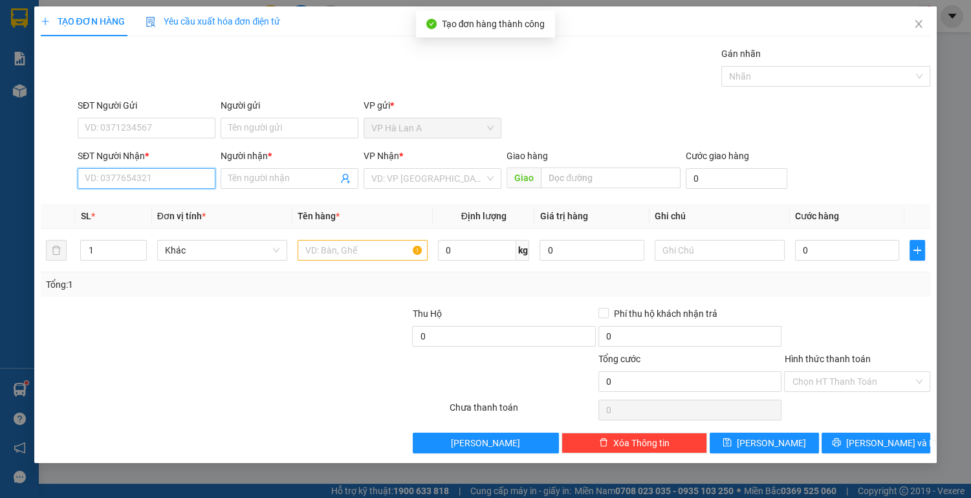
click at [151, 184] on input "SĐT Người Nhận *" at bounding box center [147, 178] width 138 height 21
type input "0375541004"
click at [155, 204] on div "0375541004 - uyên" at bounding box center [146, 204] width 122 height 14
type input "uyên"
type input "0375541004"
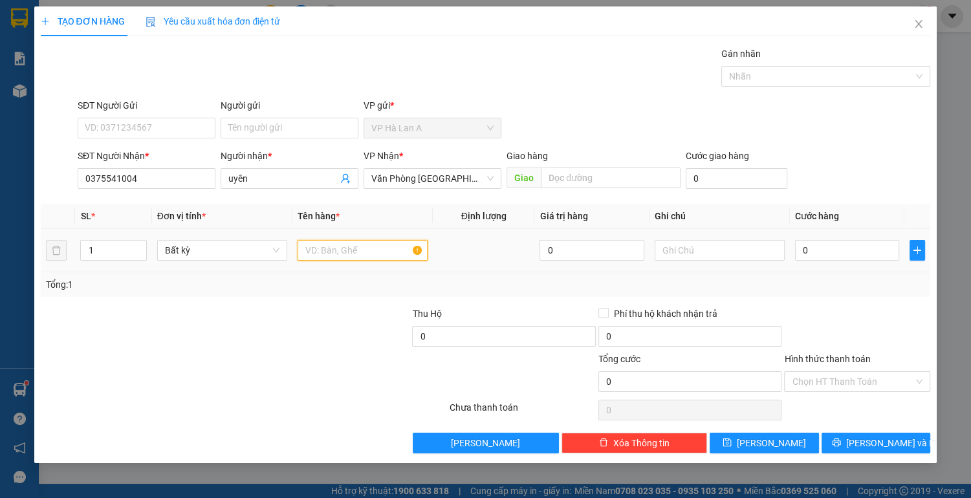
click at [307, 248] on input "text" at bounding box center [363, 250] width 130 height 21
type input "1 t xốp"
click at [854, 250] on input "0" at bounding box center [847, 250] width 105 height 21
type input "6"
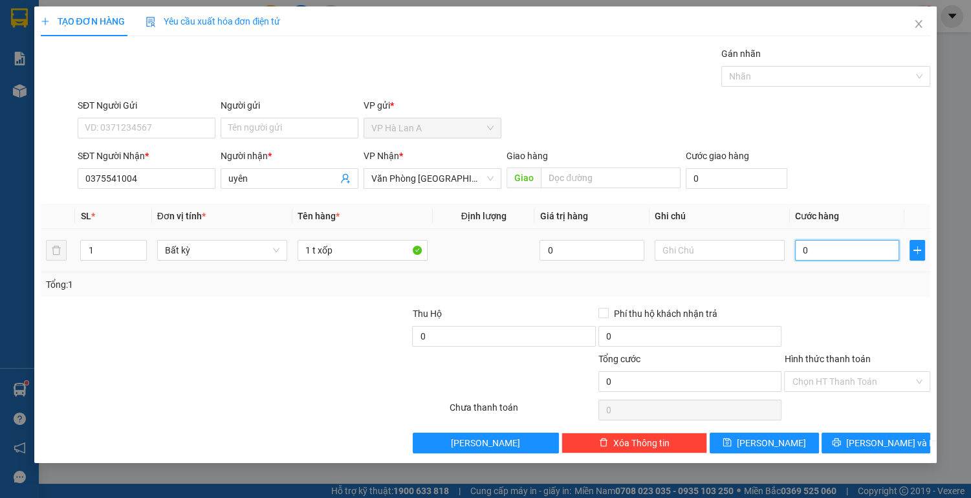
type input "6"
type input "60"
type input "60.000"
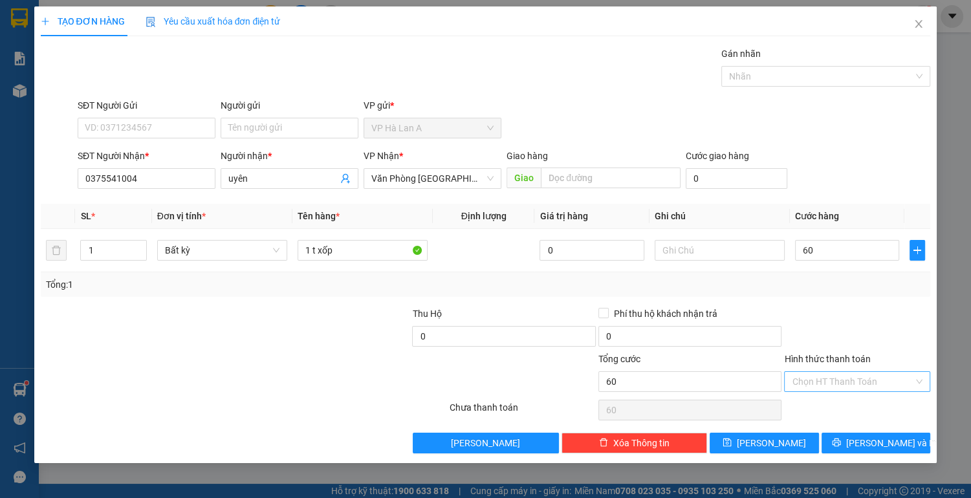
type input "60.000"
click at [823, 378] on input "Hình thức thanh toán" at bounding box center [853, 381] width 122 height 19
drag, startPoint x: 819, startPoint y: 400, endPoint x: 780, endPoint y: 429, distance: 49.4
click at [818, 401] on div "Tại văn phòng" at bounding box center [857, 406] width 131 height 14
type input "0"
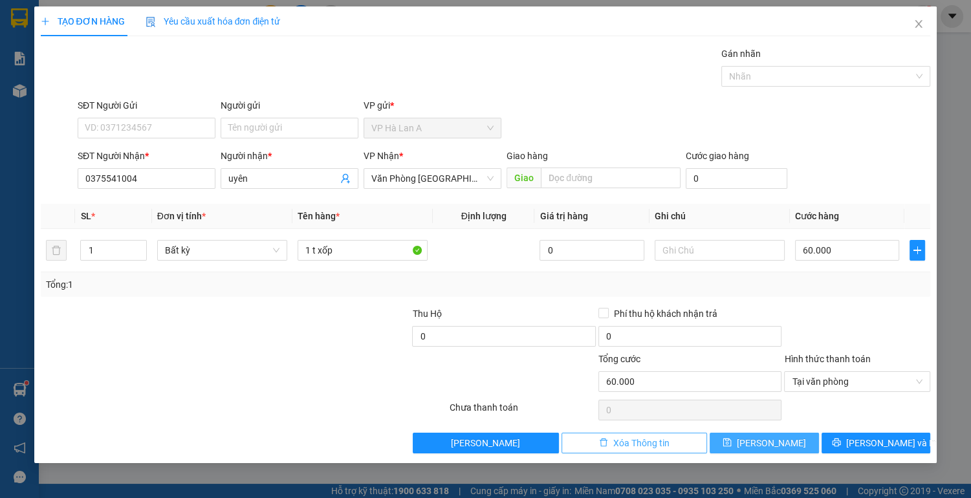
drag, startPoint x: 777, startPoint y: 441, endPoint x: 702, endPoint y: 435, distance: 75.9
click at [774, 442] on button "[PERSON_NAME]" at bounding box center [763, 443] width 109 height 21
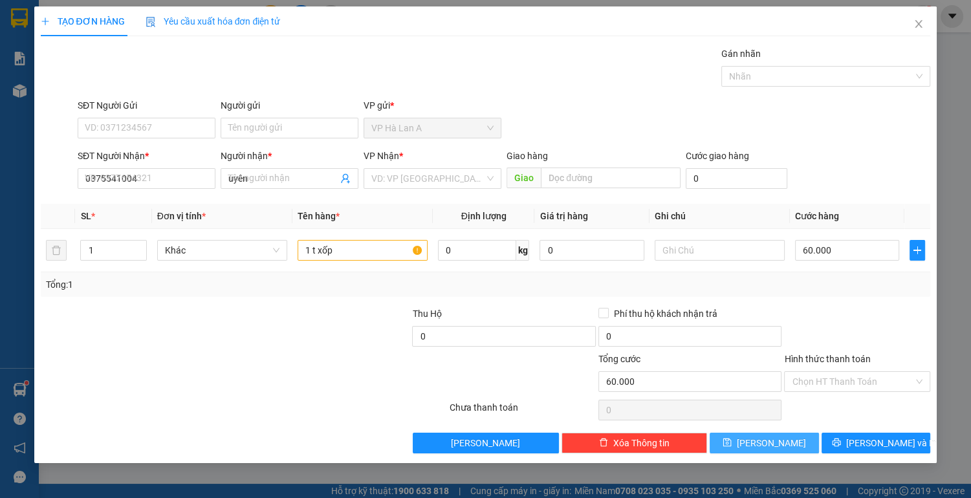
type input "0"
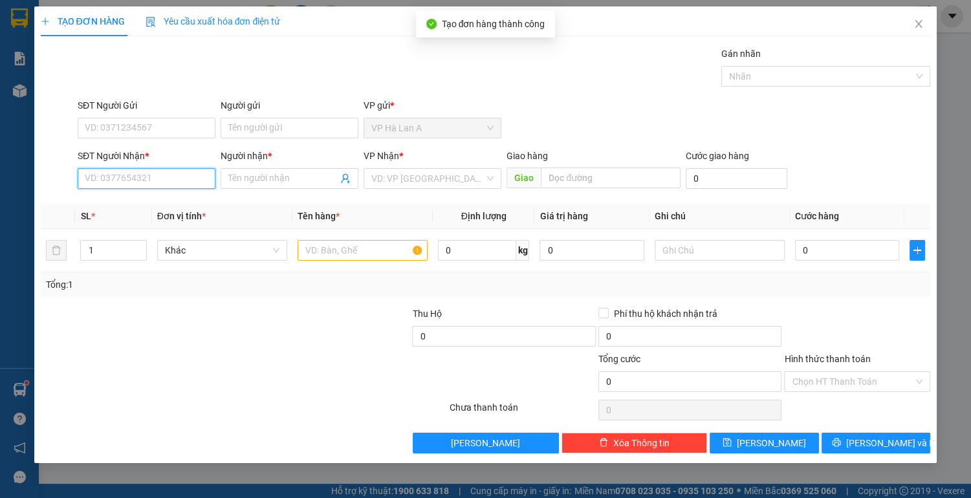
click at [162, 179] on input "SĐT Người Nhận *" at bounding box center [147, 178] width 138 height 21
click at [164, 205] on div "0922226662 - bi" at bounding box center [146, 204] width 122 height 14
type input "0922226662"
type input "bi"
type input "0922226662"
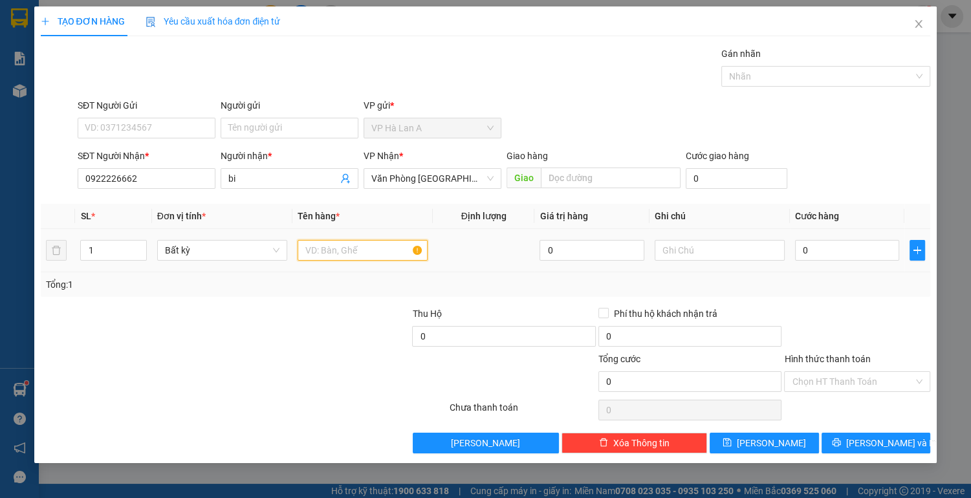
click at [331, 250] on input "text" at bounding box center [363, 250] width 130 height 21
type input "2 thùng"
click at [690, 248] on input "text" at bounding box center [720, 250] width 130 height 21
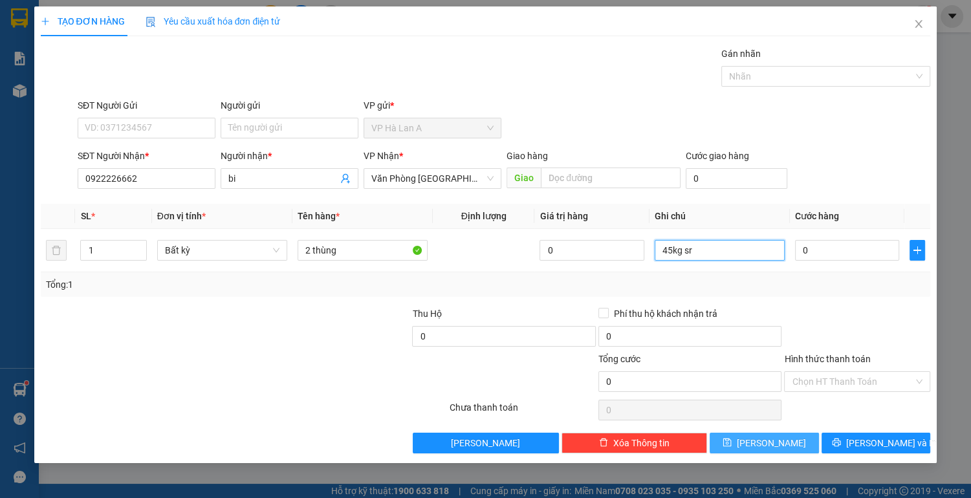
type input "45kg sr"
drag, startPoint x: 769, startPoint y: 437, endPoint x: 750, endPoint y: 426, distance: 22.6
click at [769, 437] on span "[PERSON_NAME]" at bounding box center [771, 443] width 69 height 14
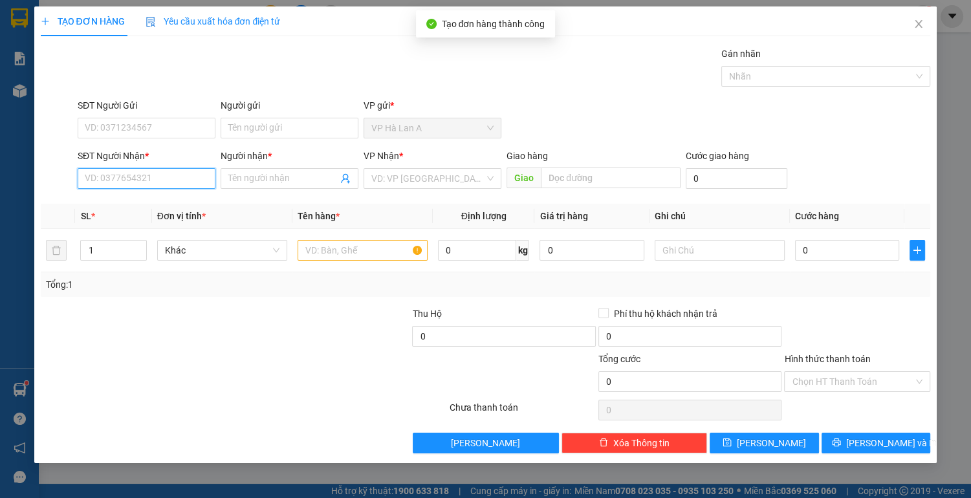
click at [167, 177] on input "SĐT Người Nhận *" at bounding box center [147, 178] width 138 height 21
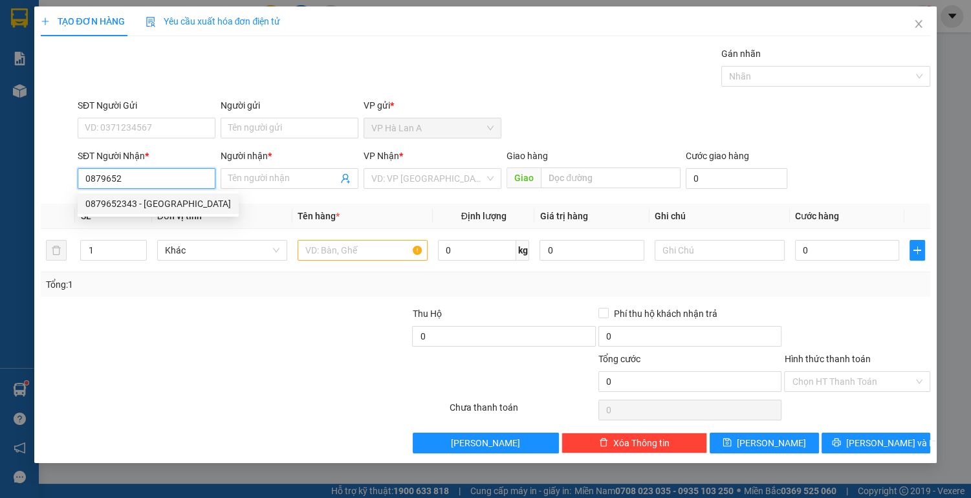
click at [168, 200] on div "0879652343 - [GEOGRAPHIC_DATA]" at bounding box center [158, 204] width 146 height 14
type input "0879652343"
type input "đan"
type input "0879652343"
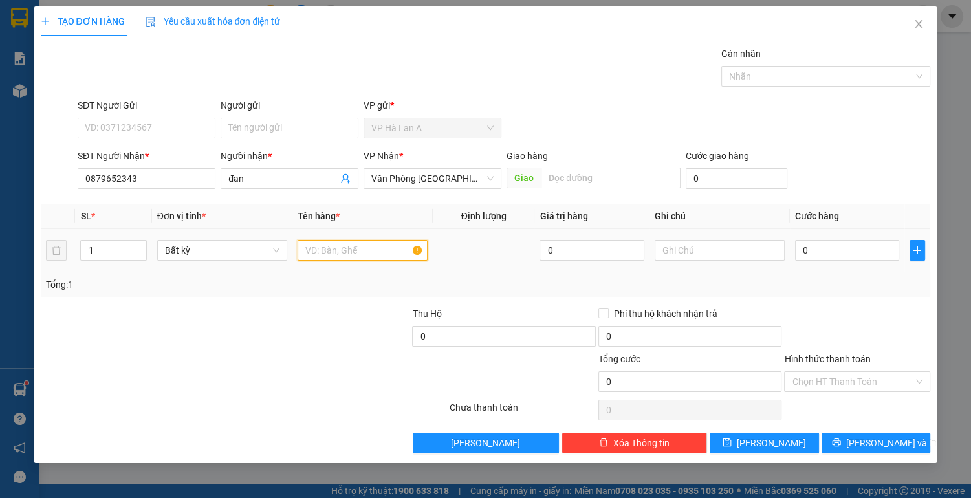
click at [352, 243] on input "text" at bounding box center [363, 250] width 130 height 21
type input "1 sọt đen"
click at [829, 244] on input "0" at bounding box center [847, 250] width 105 height 21
type input "5"
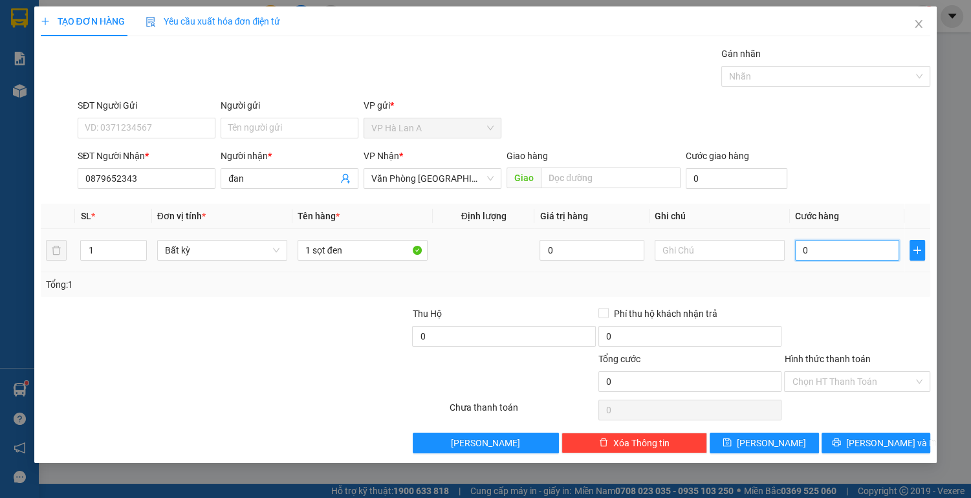
type input "5"
type input "50"
type input "50.000"
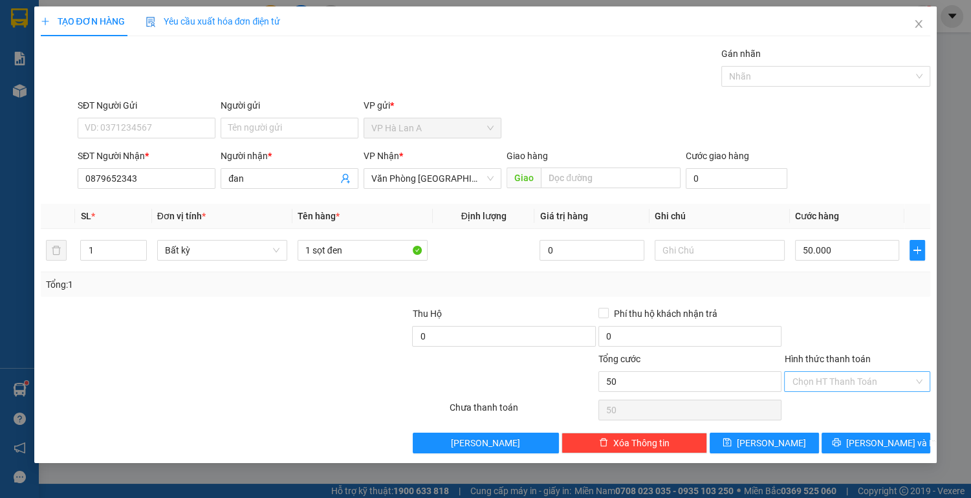
type input "50.000"
click at [812, 384] on input "Hình thức thanh toán" at bounding box center [853, 381] width 122 height 19
drag, startPoint x: 805, startPoint y: 411, endPoint x: 786, endPoint y: 414, distance: 18.3
click at [803, 411] on div "Tại văn phòng" at bounding box center [857, 406] width 131 height 14
type input "0"
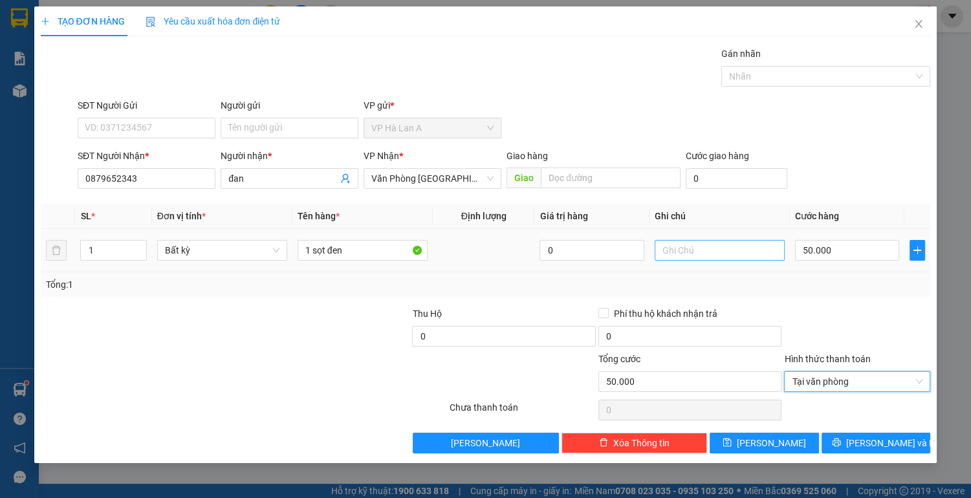
click at [682, 244] on div at bounding box center [720, 250] width 130 height 26
click at [682, 246] on input "text" at bounding box center [720, 250] width 130 height 21
type input "14kg"
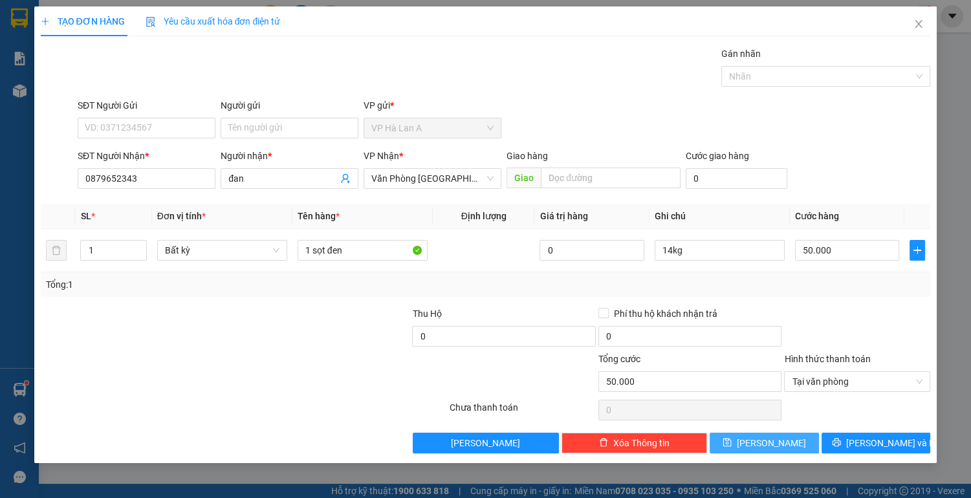
click at [790, 437] on button "[PERSON_NAME]" at bounding box center [763, 443] width 109 height 21
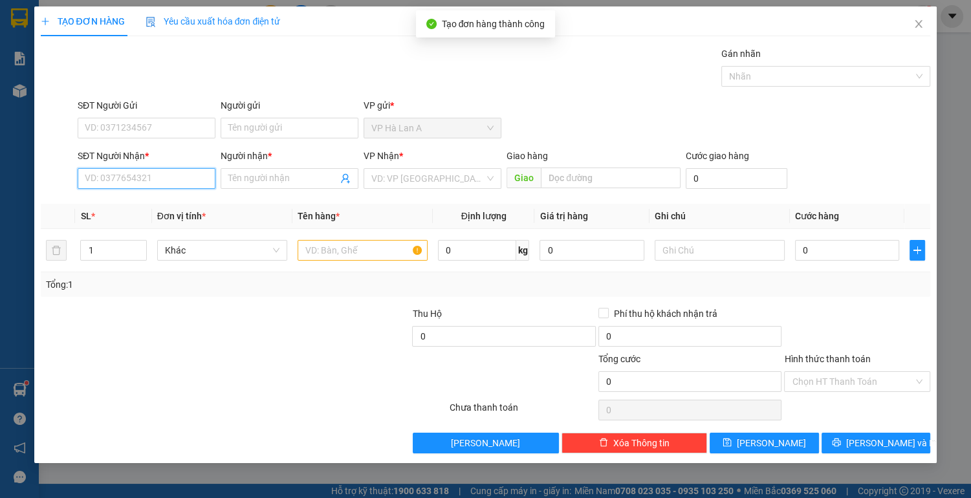
click at [160, 178] on input "SĐT Người Nhận *" at bounding box center [147, 178] width 138 height 21
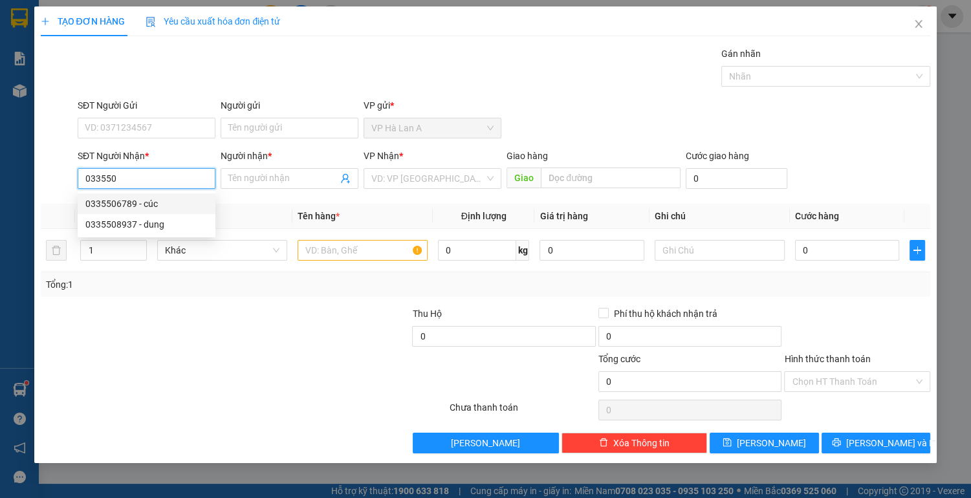
drag, startPoint x: 174, startPoint y: 204, endPoint x: 247, endPoint y: 223, distance: 75.5
click at [176, 204] on div "0335506789 - cúc" at bounding box center [146, 204] width 122 height 14
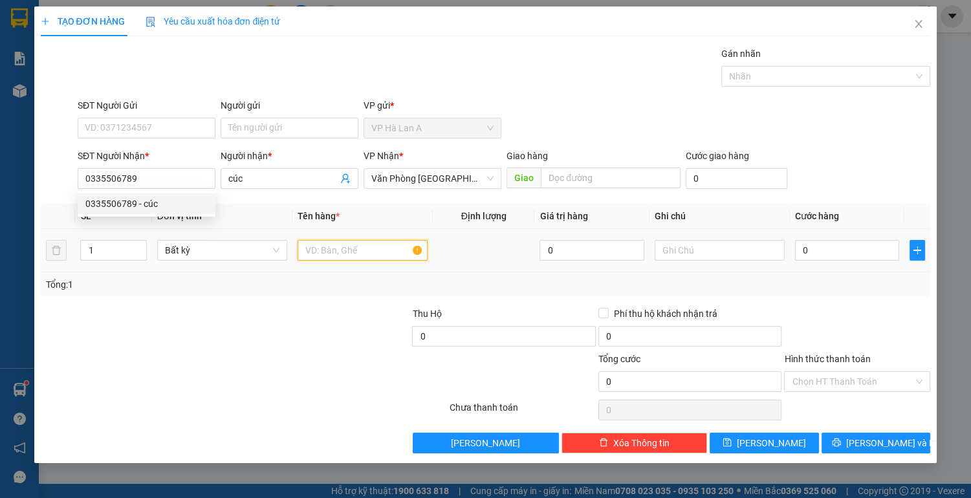
click at [352, 248] on input "text" at bounding box center [363, 250] width 130 height 21
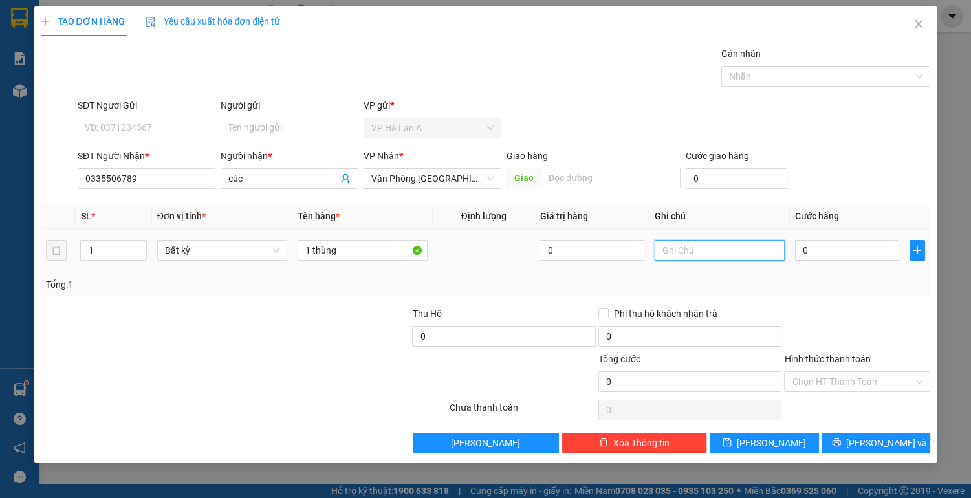
click at [671, 254] on input "text" at bounding box center [720, 250] width 130 height 21
click at [812, 250] on input "0" at bounding box center [847, 250] width 105 height 21
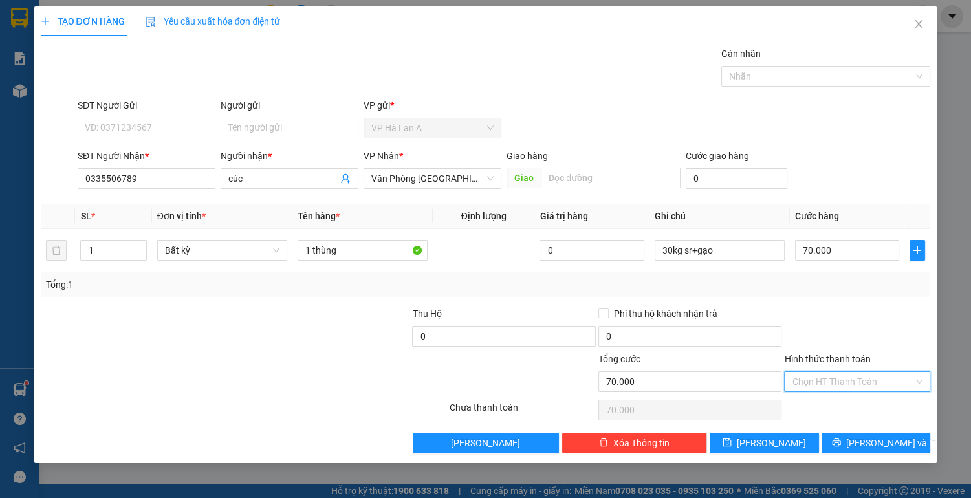
click at [806, 377] on input "Hình thức thanh toán" at bounding box center [853, 381] width 122 height 19
drag, startPoint x: 820, startPoint y: 402, endPoint x: 799, endPoint y: 417, distance: 25.5
click at [820, 404] on div "Tại văn phòng" at bounding box center [857, 406] width 131 height 14
drag, startPoint x: 790, startPoint y: 439, endPoint x: 636, endPoint y: 424, distance: 154.6
click at [786, 439] on button "[PERSON_NAME]" at bounding box center [763, 443] width 109 height 21
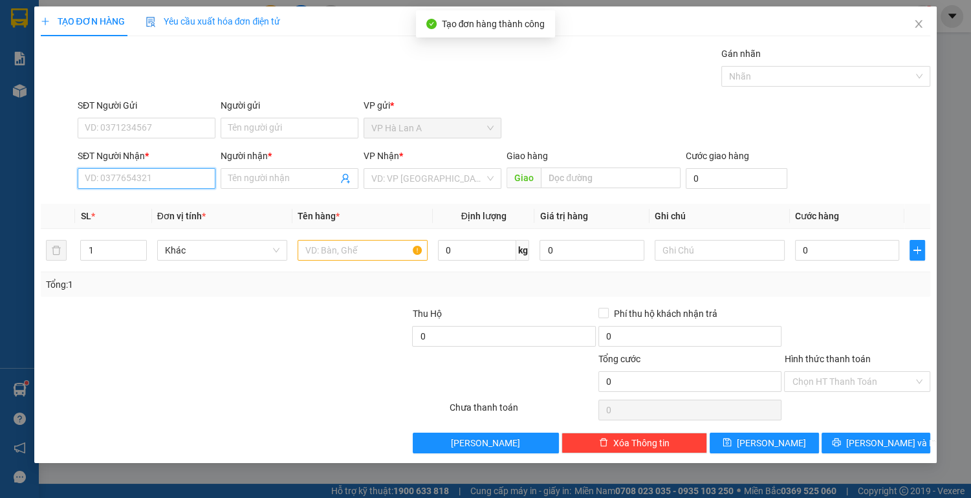
click at [153, 176] on input "SĐT Người Nhận *" at bounding box center [147, 178] width 138 height 21
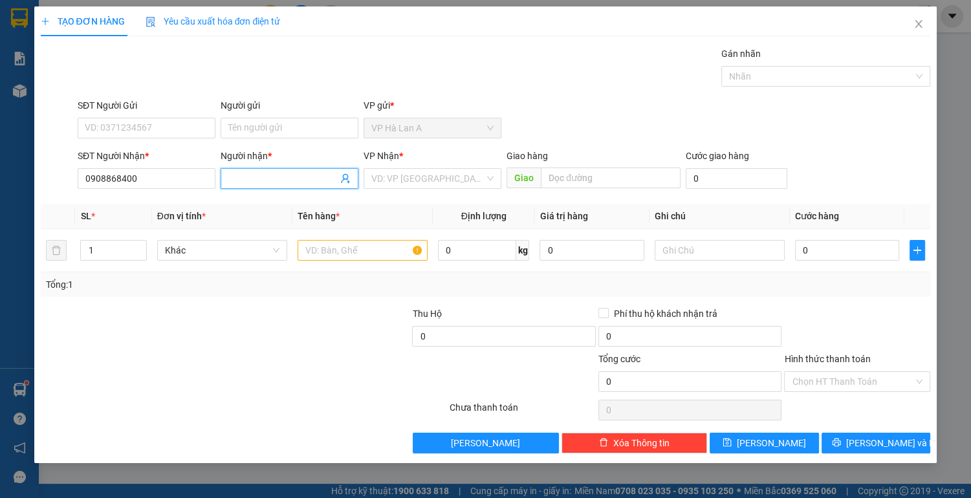
click at [272, 171] on input "Người nhận *" at bounding box center [282, 178] width 109 height 14
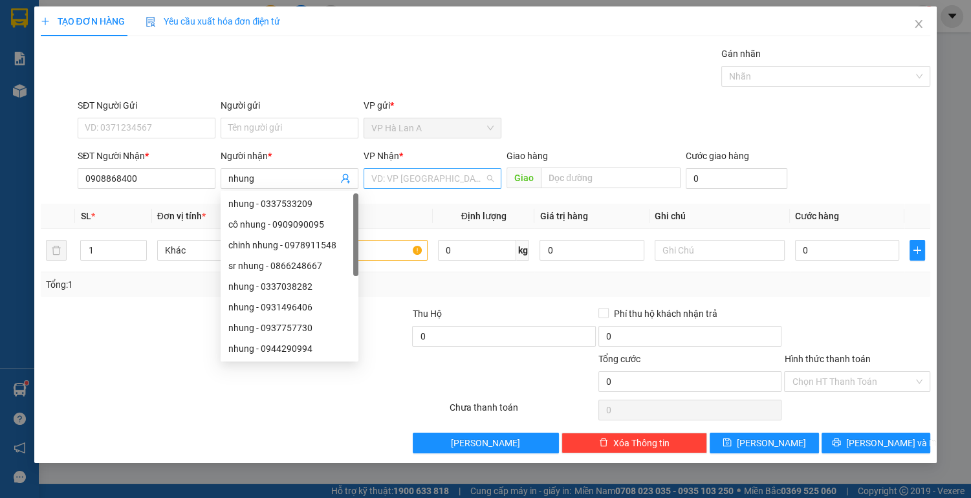
click at [411, 181] on input "search" at bounding box center [427, 178] width 113 height 19
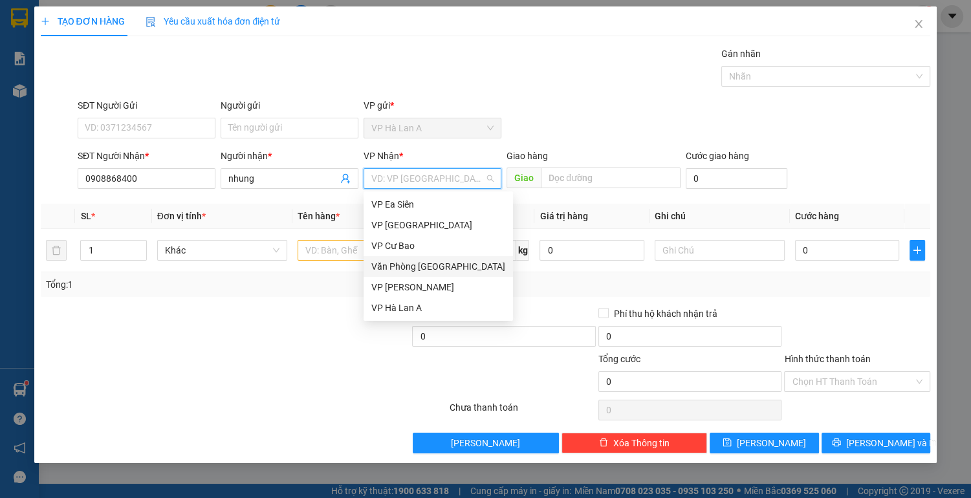
click at [449, 272] on div "Văn Phòng [GEOGRAPHIC_DATA]" at bounding box center [438, 266] width 134 height 14
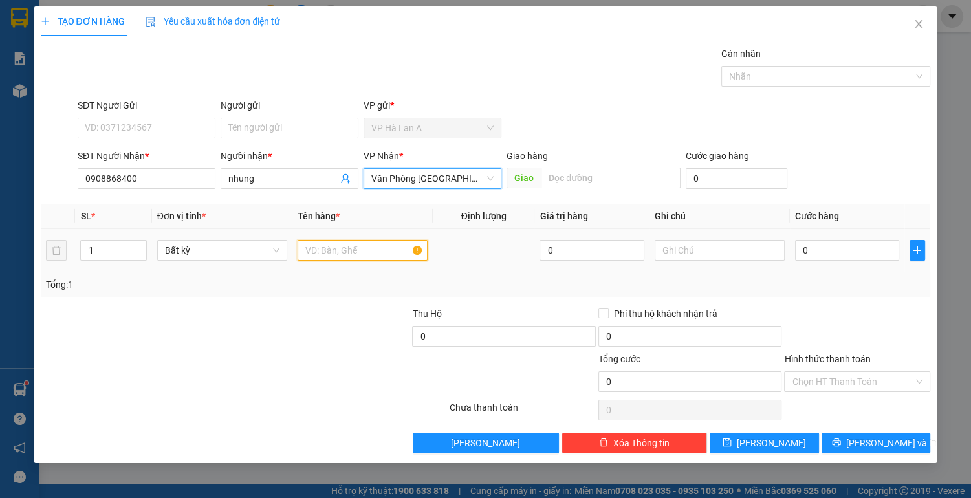
click at [335, 242] on input "text" at bounding box center [363, 250] width 130 height 21
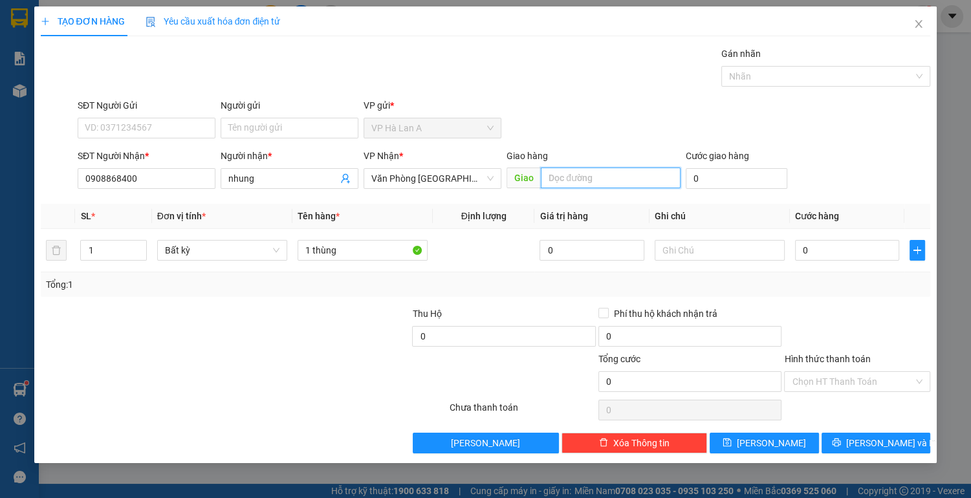
click at [582, 182] on input "text" at bounding box center [610, 178] width 139 height 21
click at [813, 247] on input "0" at bounding box center [847, 250] width 105 height 21
click at [814, 381] on input "Hình thức thanh toán" at bounding box center [853, 381] width 122 height 19
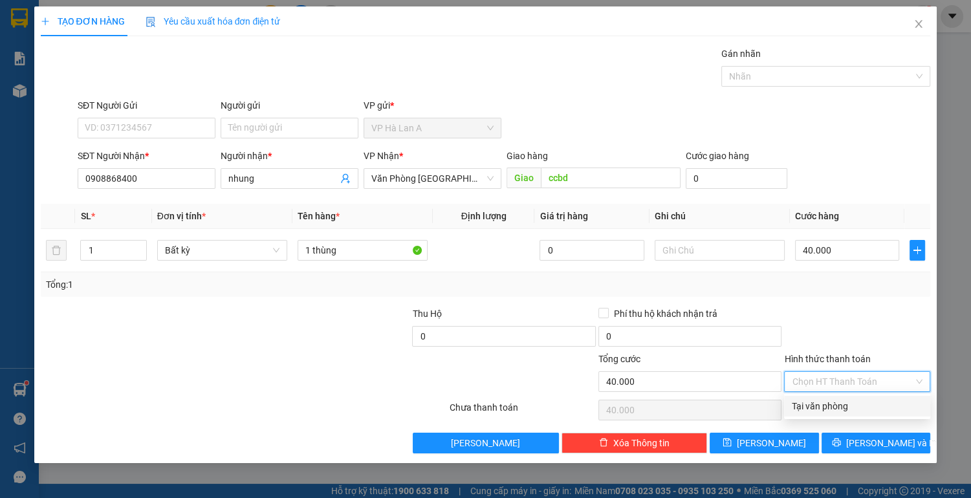
click at [813, 398] on div "Tại văn phòng" at bounding box center [857, 406] width 146 height 21
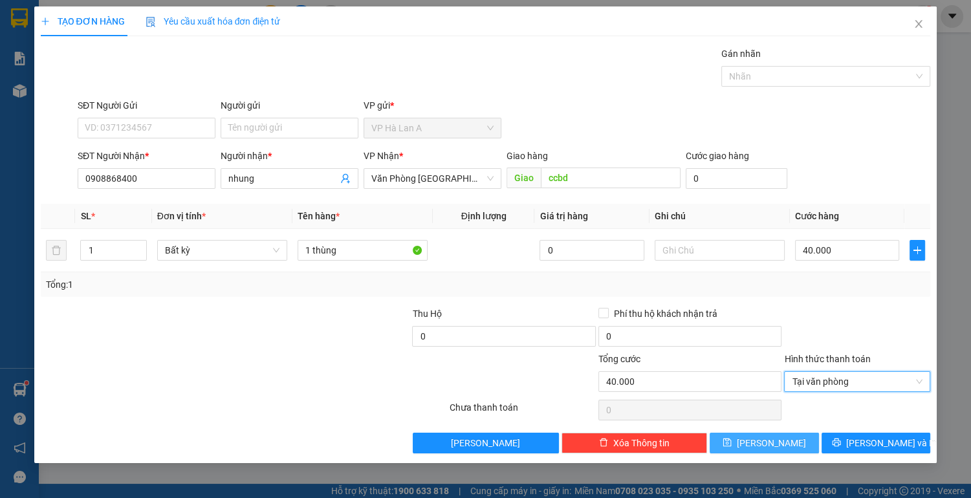
click at [770, 446] on span "[PERSON_NAME]" at bounding box center [771, 443] width 69 height 14
